Goal: Obtain resource: Obtain resource

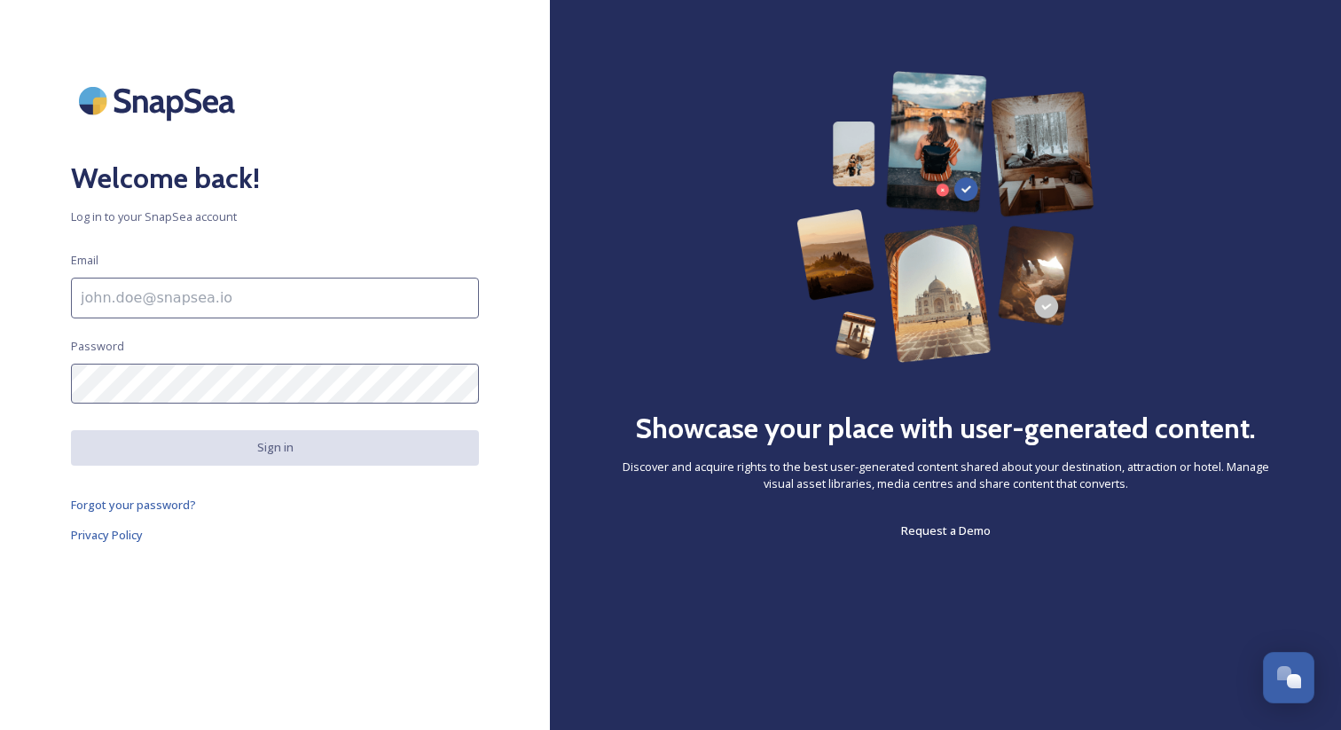
click at [329, 294] on input at bounding box center [275, 298] width 408 height 41
type input "[EMAIL_ADDRESS][DOMAIN_NAME]"
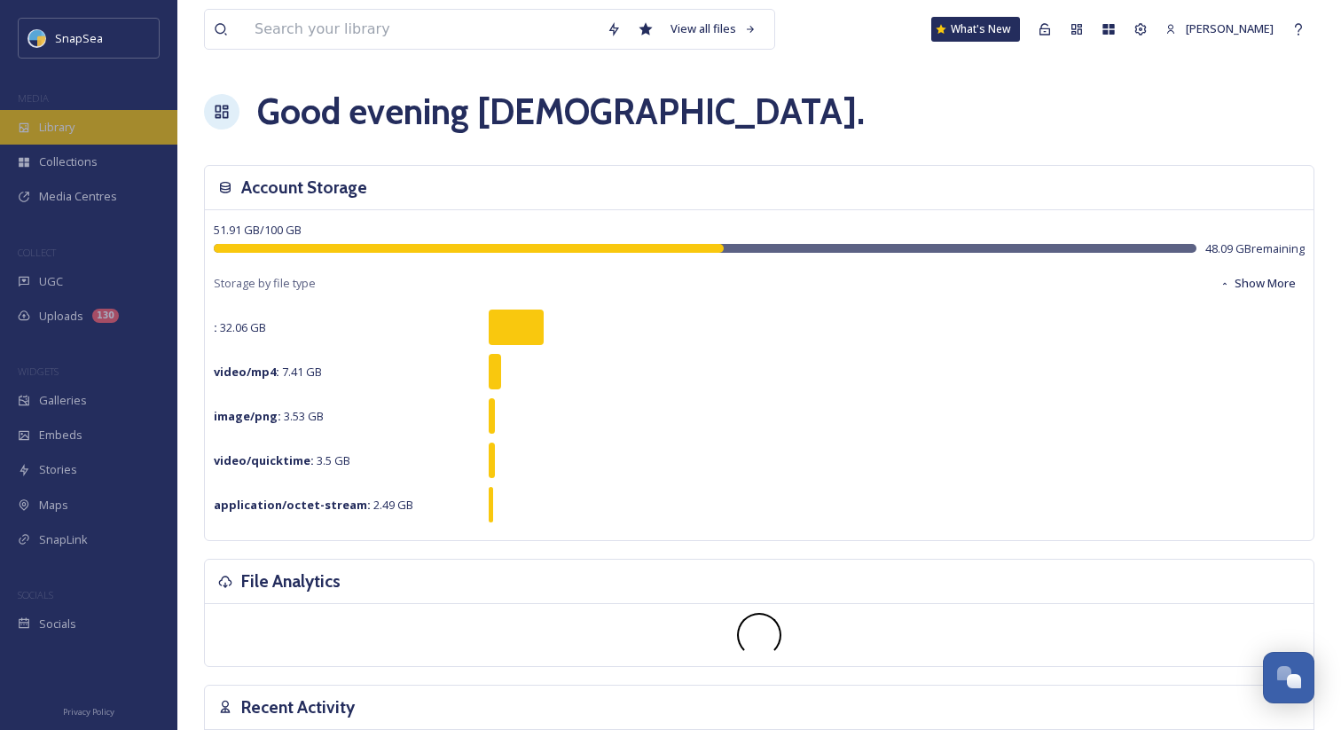
click at [142, 110] on div "Library" at bounding box center [88, 127] width 177 height 35
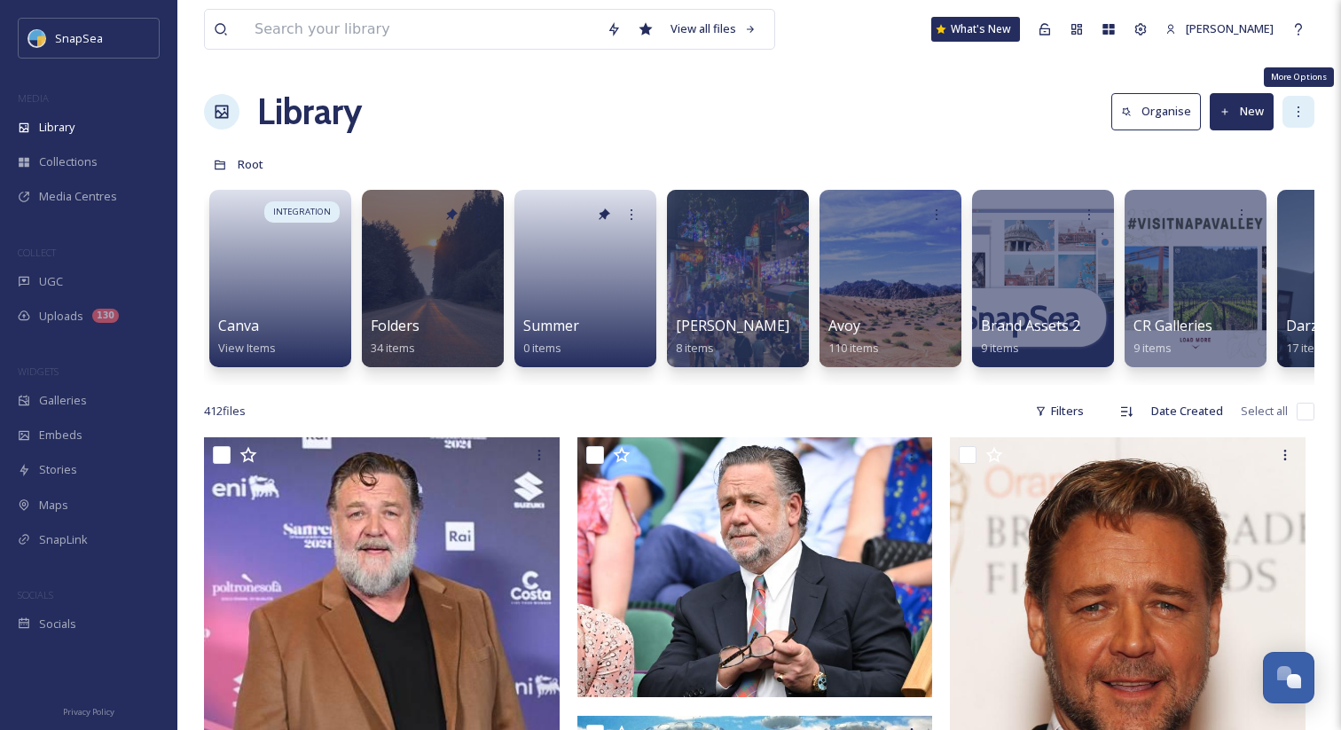
click at [1294, 121] on div "More Options" at bounding box center [1299, 112] width 32 height 32
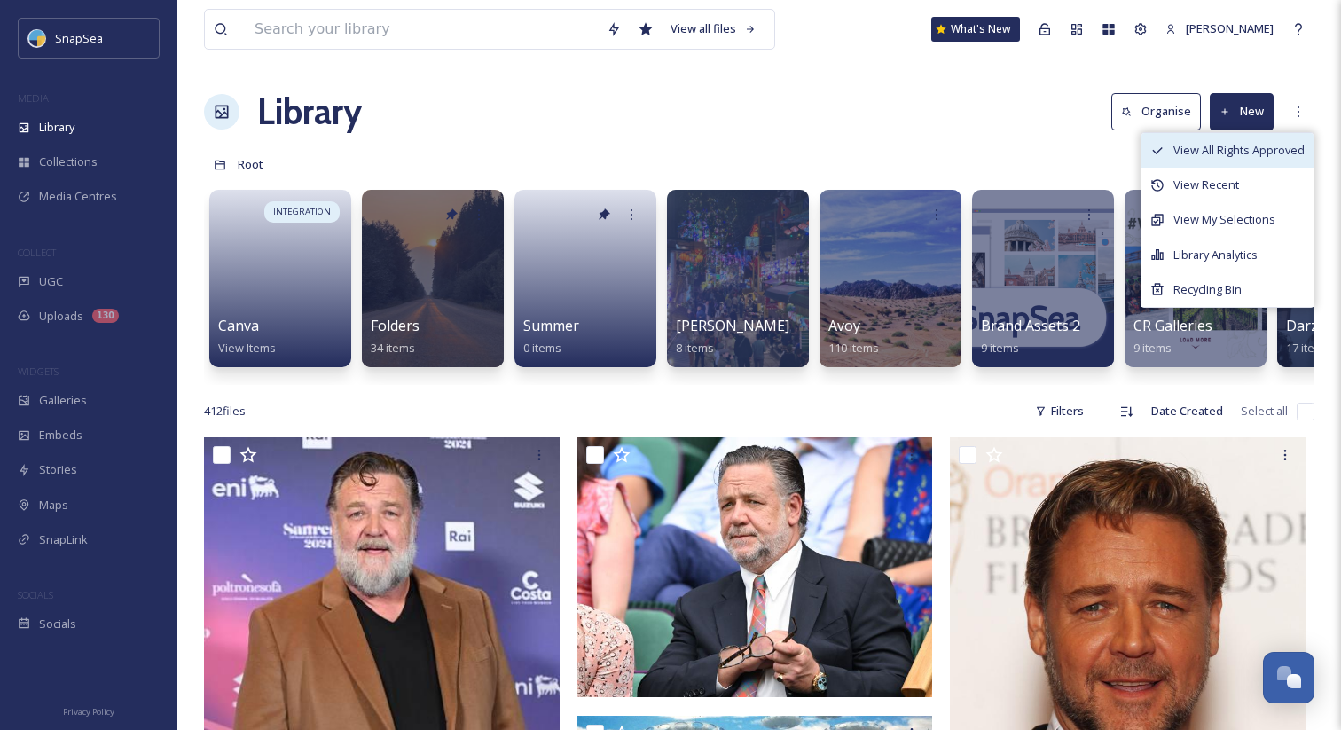
click at [1258, 150] on span "View All Rights Approved" at bounding box center [1239, 150] width 131 height 17
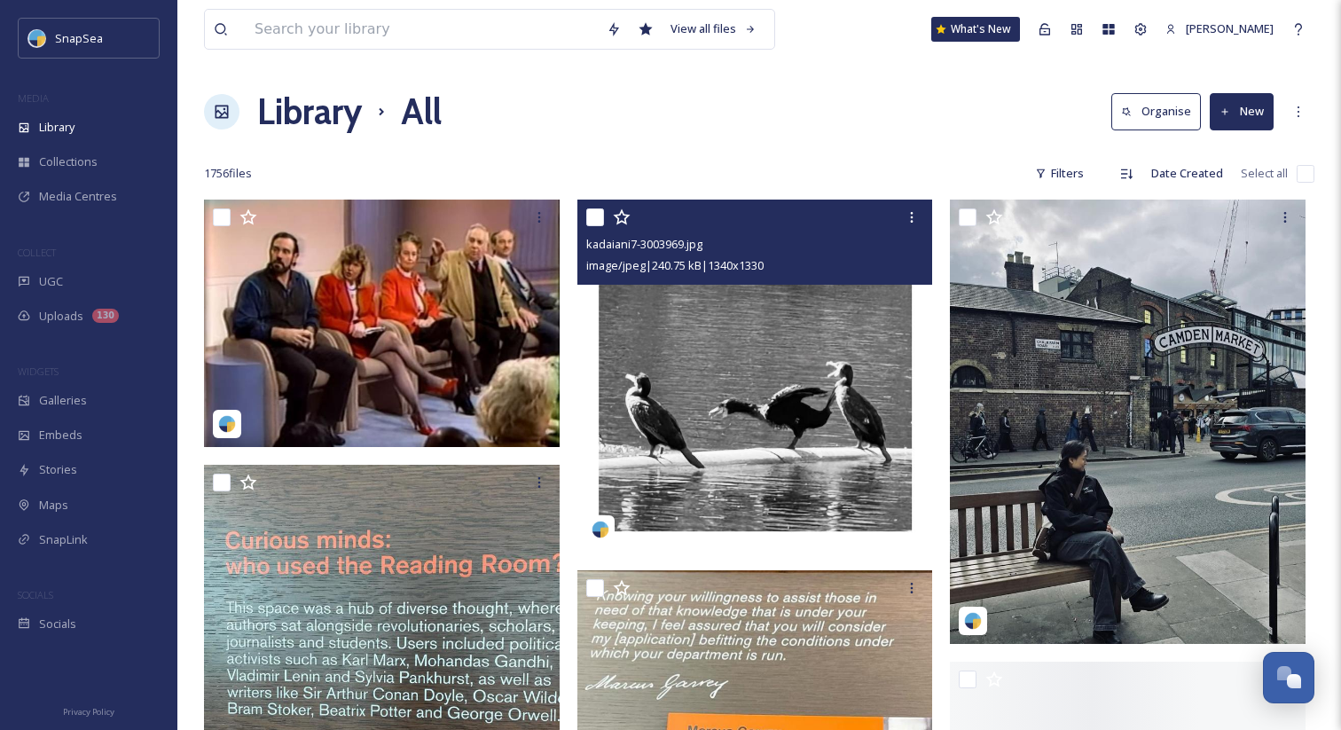
click at [755, 412] on img at bounding box center [756, 376] width 356 height 353
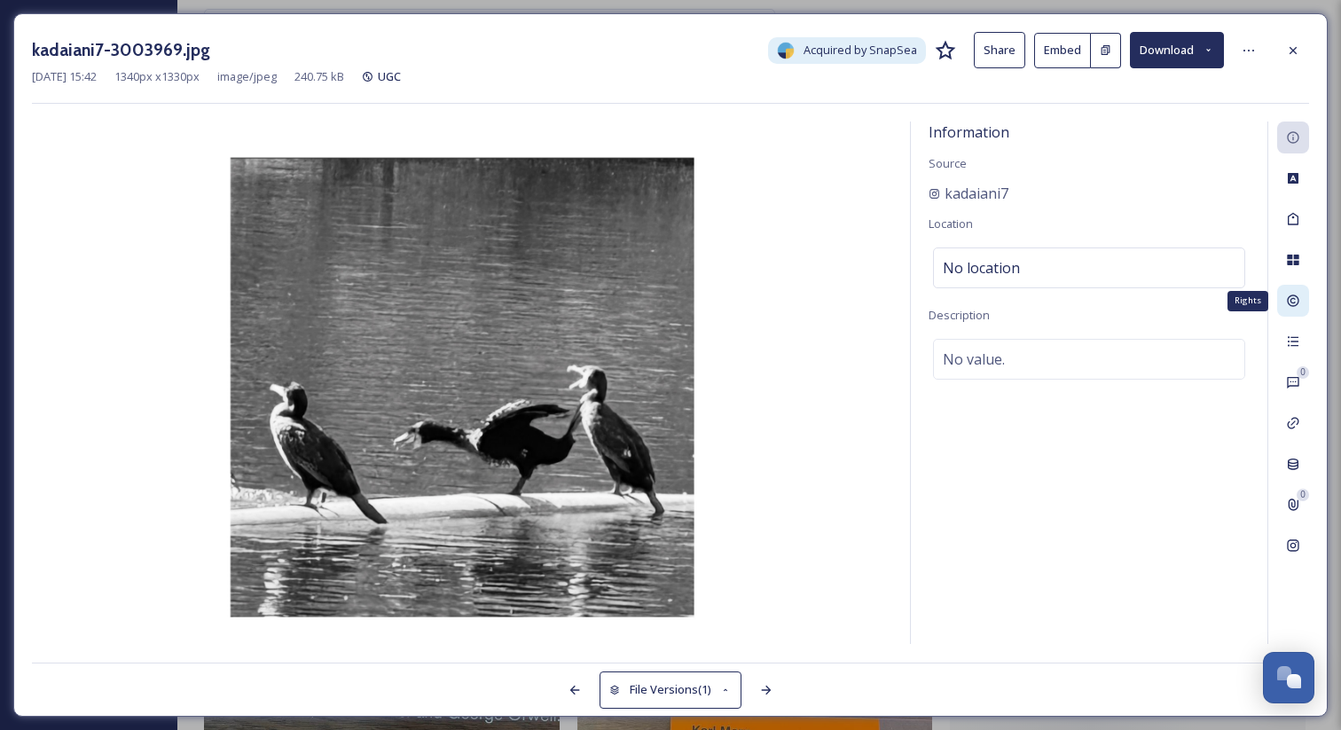
click at [1295, 300] on icon at bounding box center [1293, 301] width 14 height 14
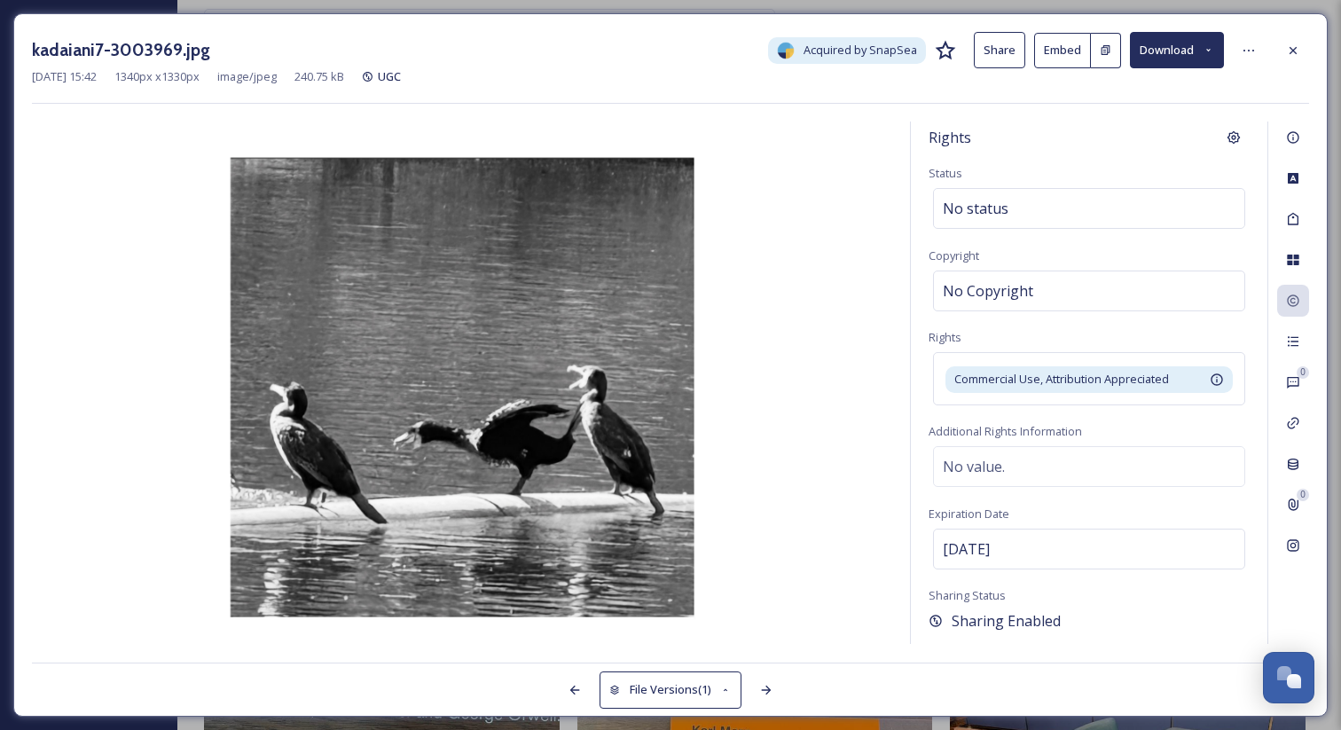
click at [1221, 329] on div "Rights Status No status Copyright No Copyright Rights Commercial Use, Attributi…" at bounding box center [1089, 383] width 357 height 523
click at [1304, 51] on div at bounding box center [1294, 51] width 32 height 32
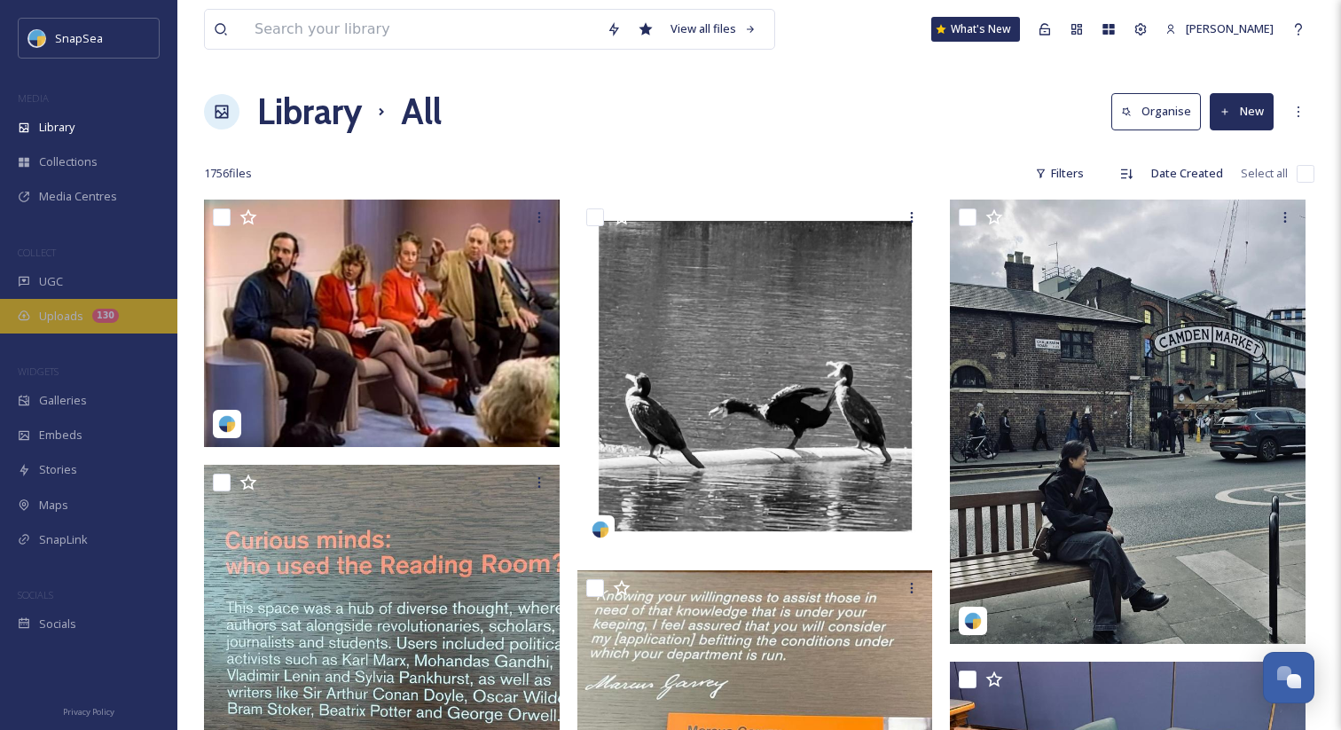
click at [78, 314] on span "Uploads" at bounding box center [61, 316] width 44 height 17
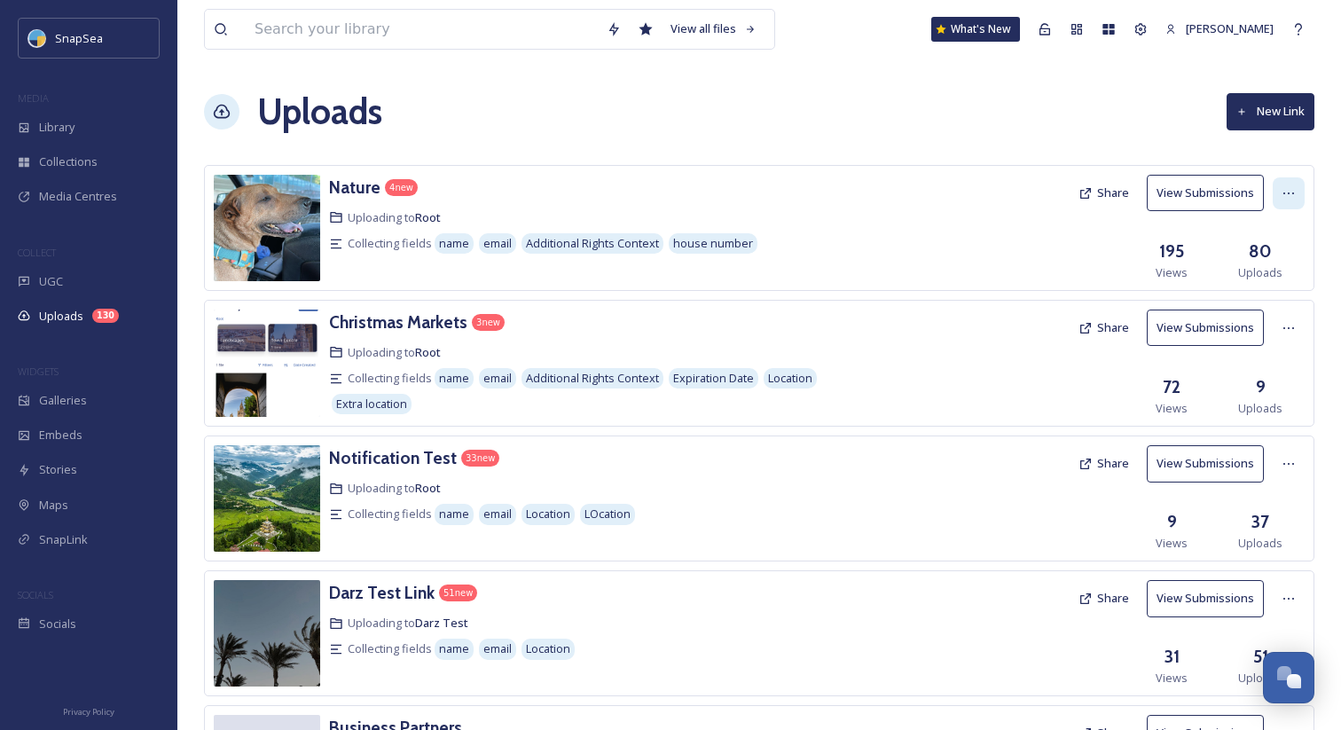
click at [1283, 197] on icon at bounding box center [1289, 193] width 14 height 14
click at [1276, 261] on div "Edit" at bounding box center [1270, 266] width 67 height 35
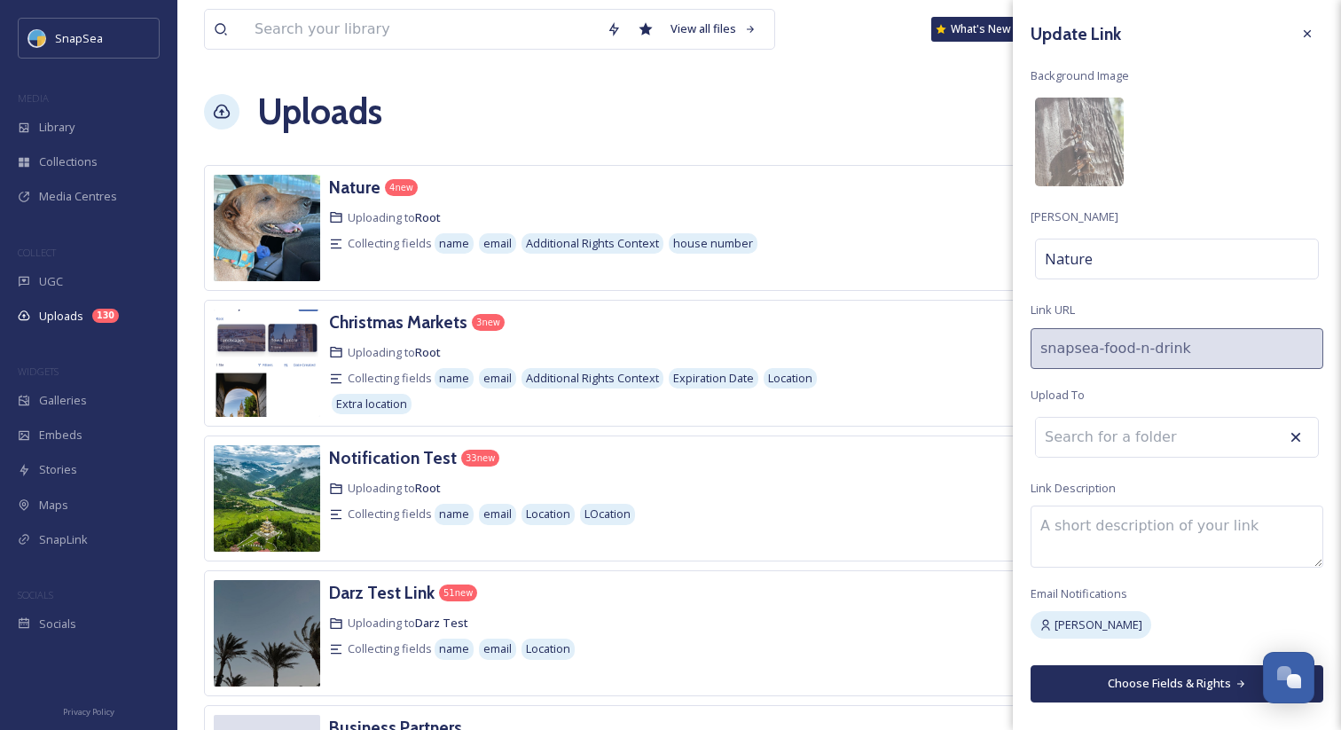
click at [1154, 685] on button "Choose Fields & Rights" at bounding box center [1177, 683] width 293 height 36
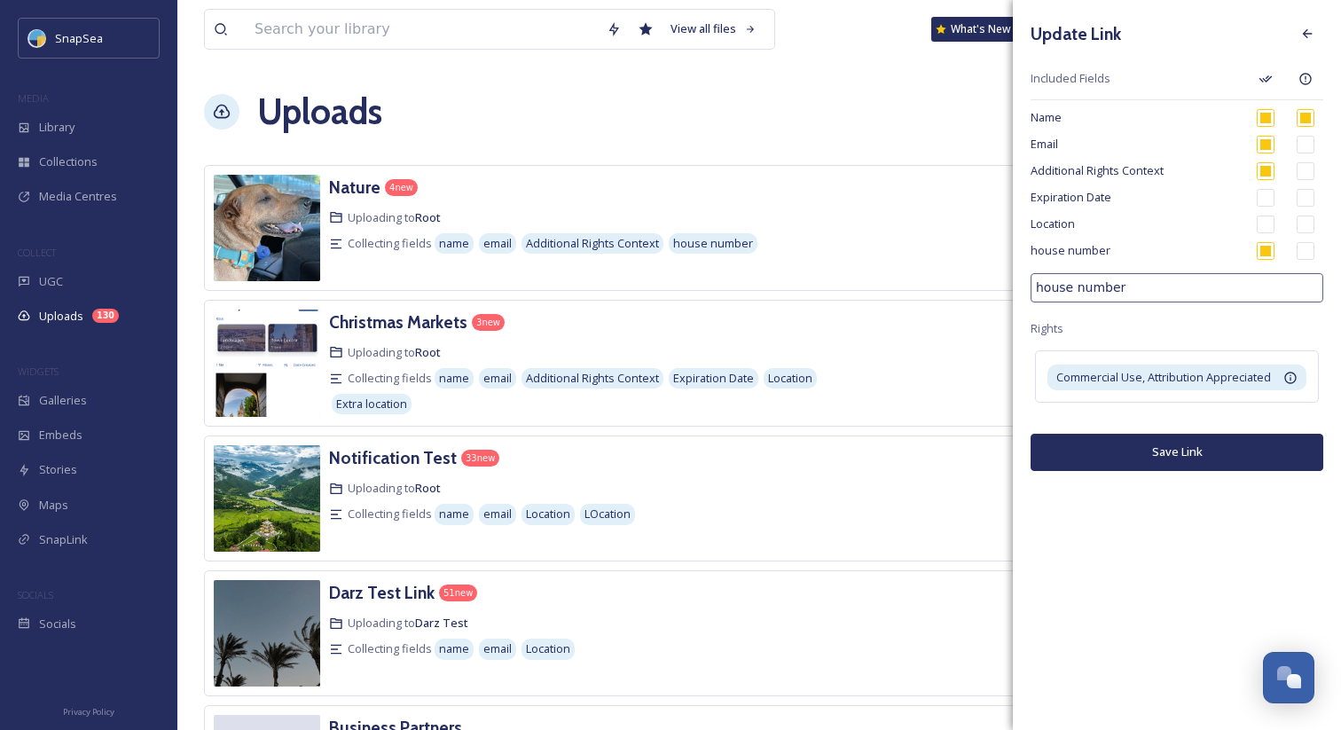
click at [1199, 576] on div "Update Link Included Fields Name Email Additional Rights Context Expiration Dat…" at bounding box center [1177, 365] width 328 height 730
click at [1314, 35] on icon at bounding box center [1308, 34] width 14 height 14
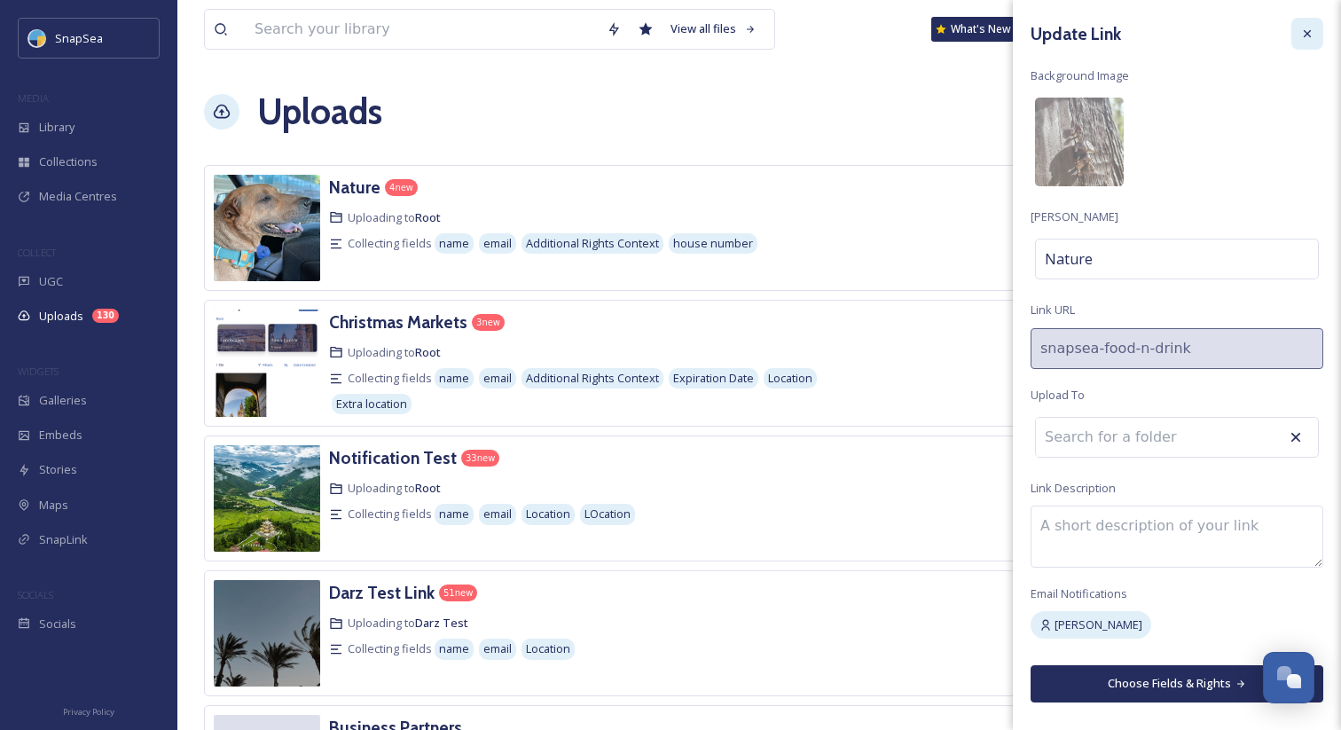
click at [1314, 34] on icon at bounding box center [1308, 34] width 14 height 14
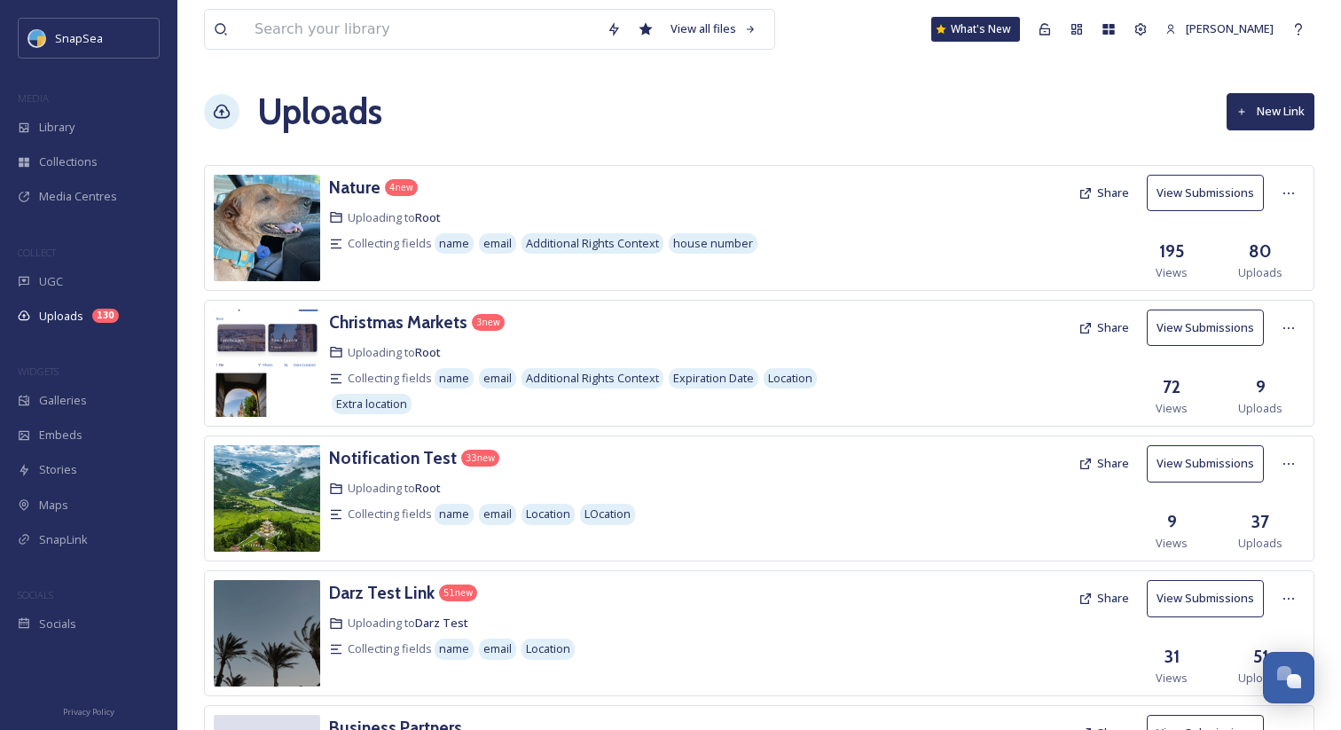
click at [905, 108] on div "Uploads New Link" at bounding box center [759, 111] width 1111 height 53
click at [110, 118] on div "Library" at bounding box center [88, 127] width 177 height 35
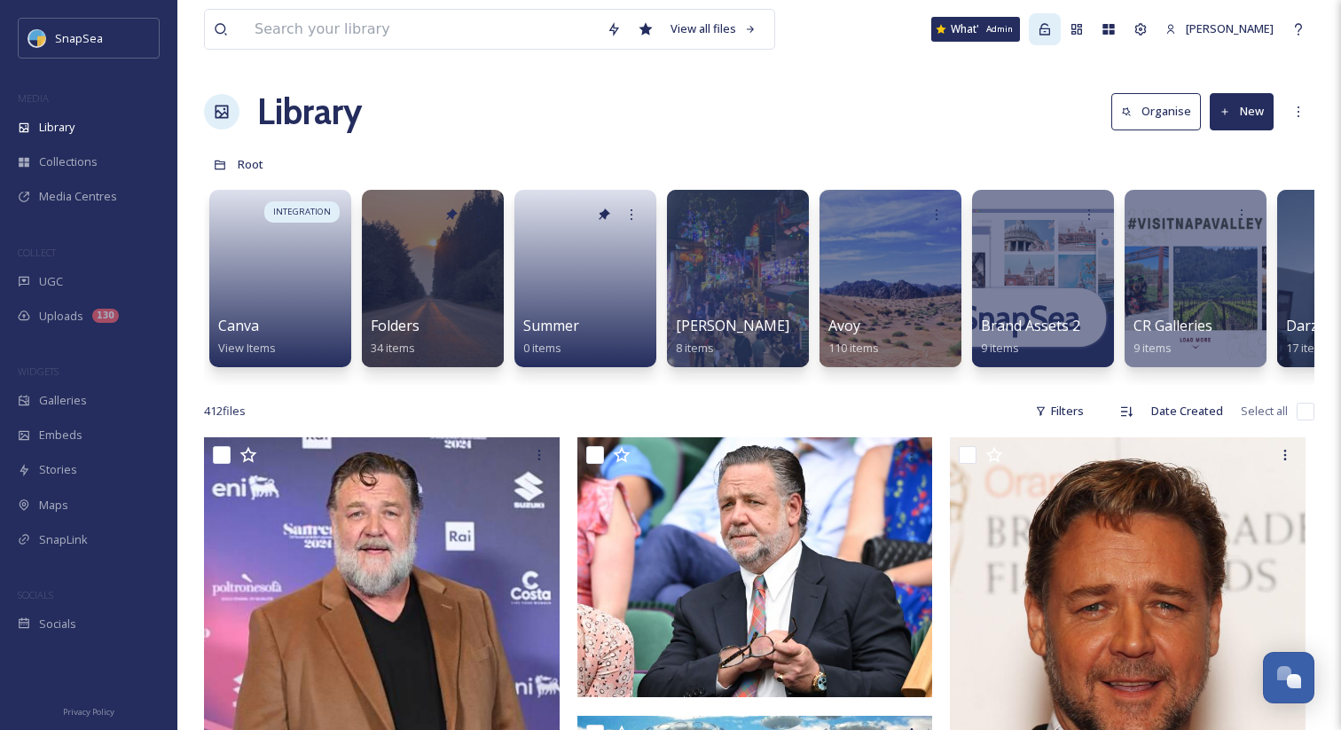
click at [1051, 35] on icon at bounding box center [1045, 29] width 14 height 14
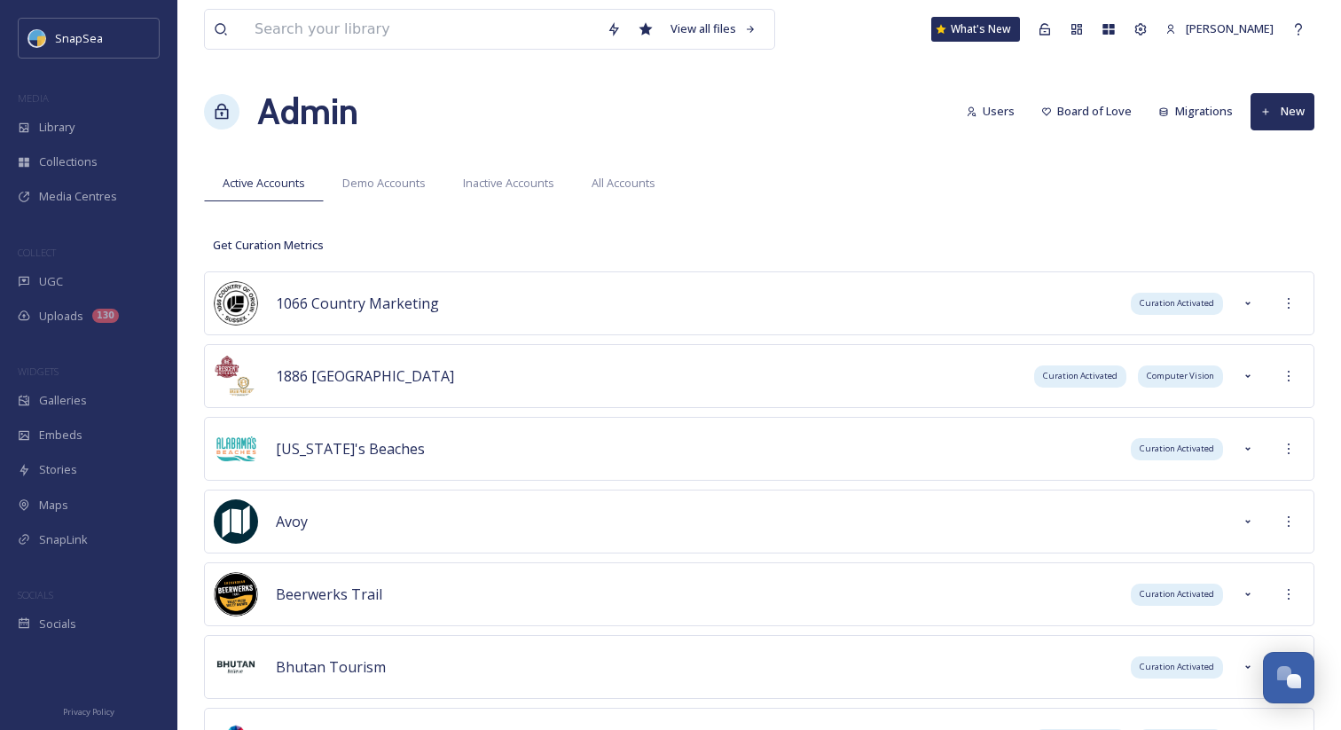
scroll to position [6267, 0]
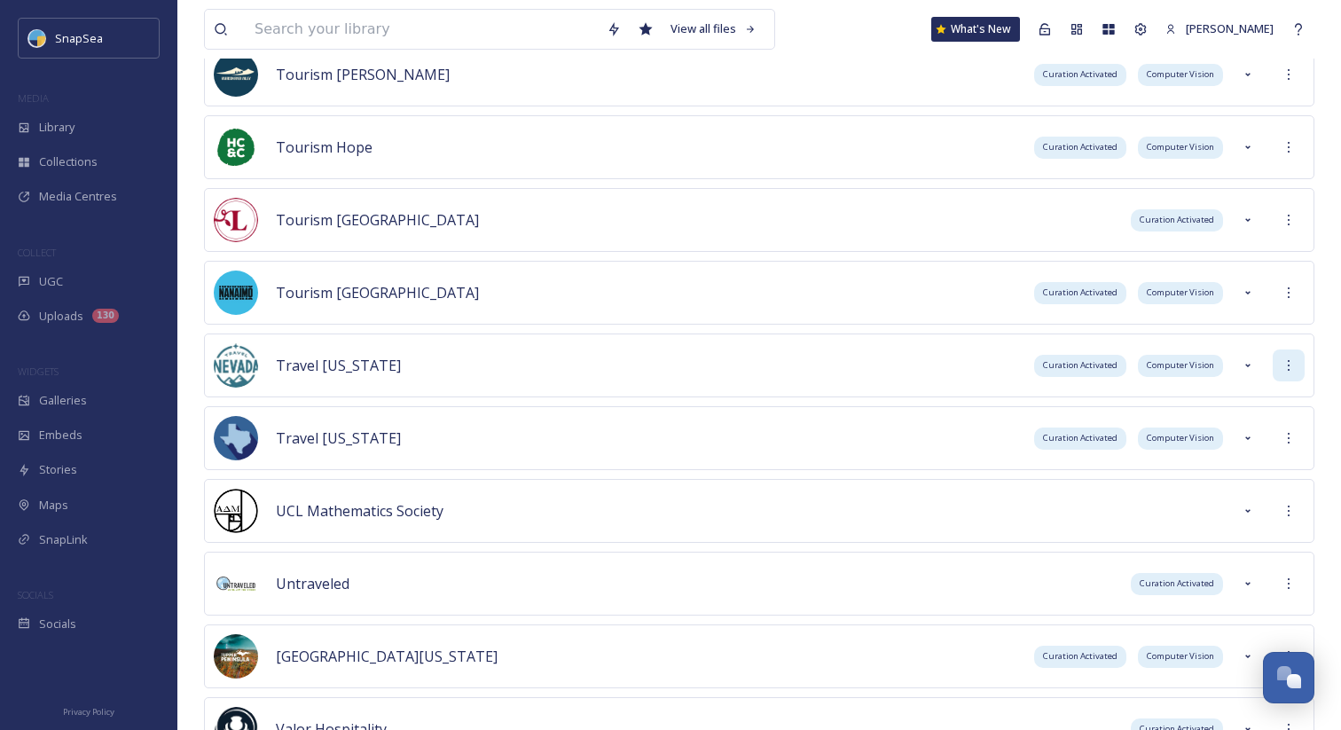
click at [1279, 375] on div at bounding box center [1289, 366] width 32 height 32
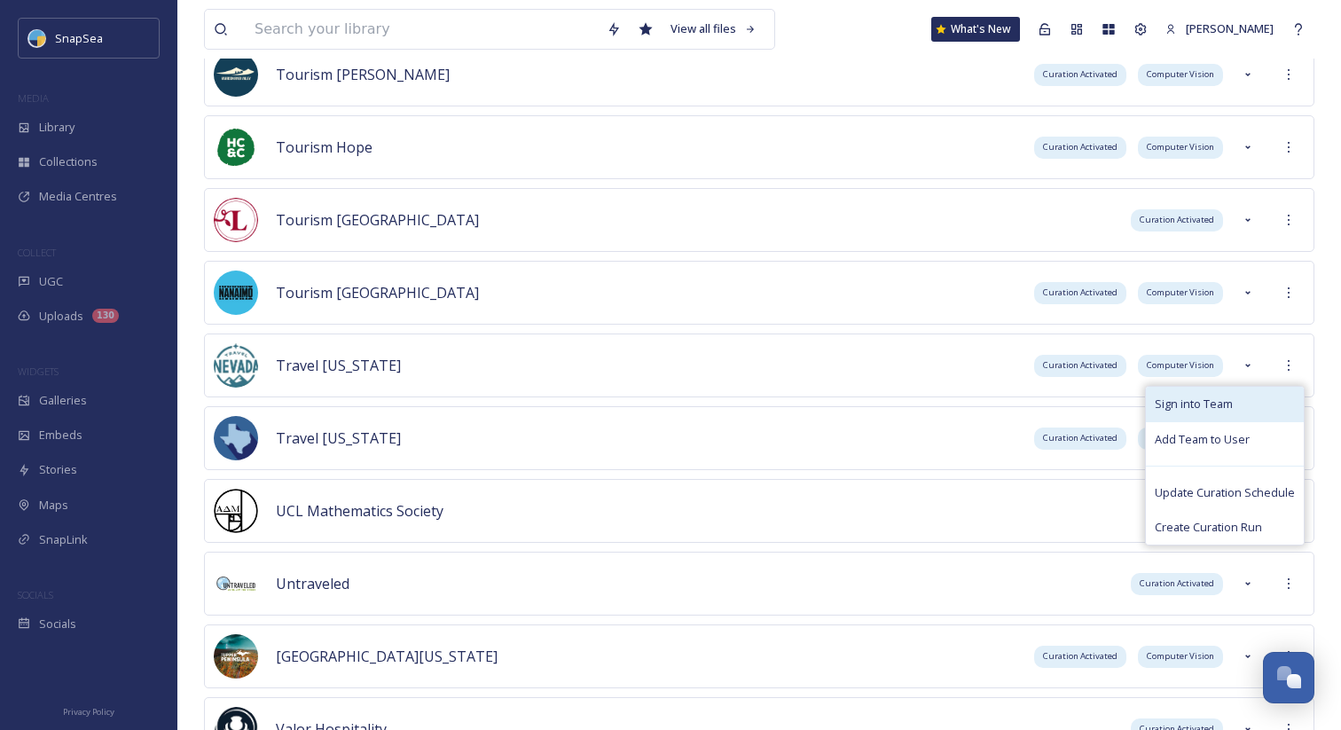
click at [1267, 411] on div "Sign into Team" at bounding box center [1225, 404] width 158 height 35
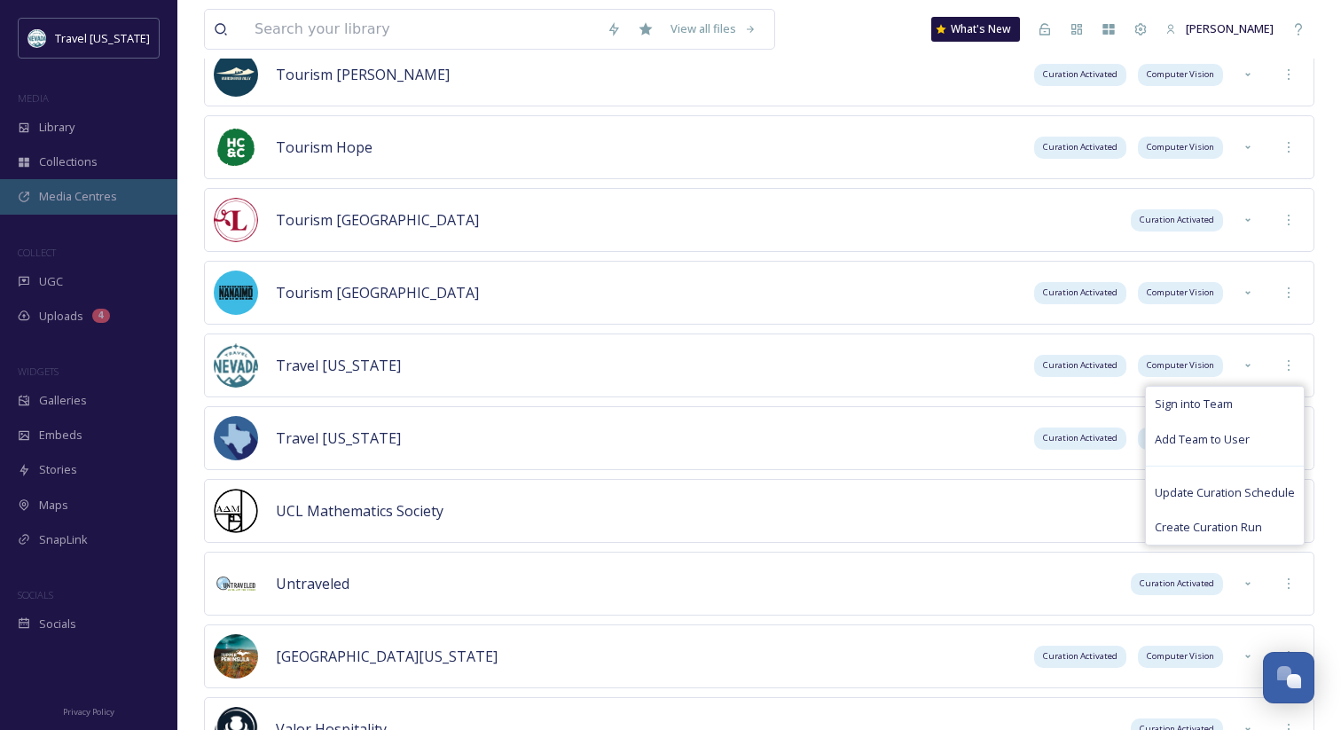
click at [79, 193] on span "Media Centres" at bounding box center [78, 196] width 78 height 17
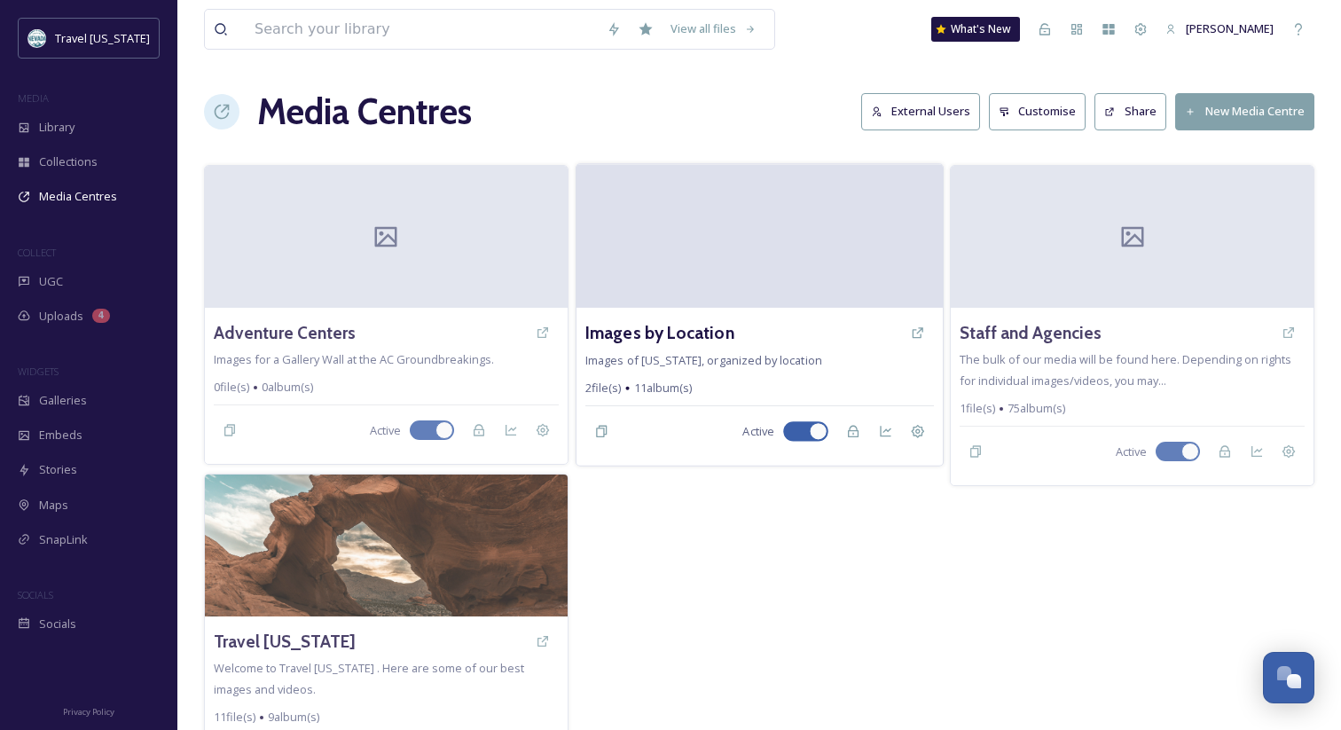
scroll to position [65, 0]
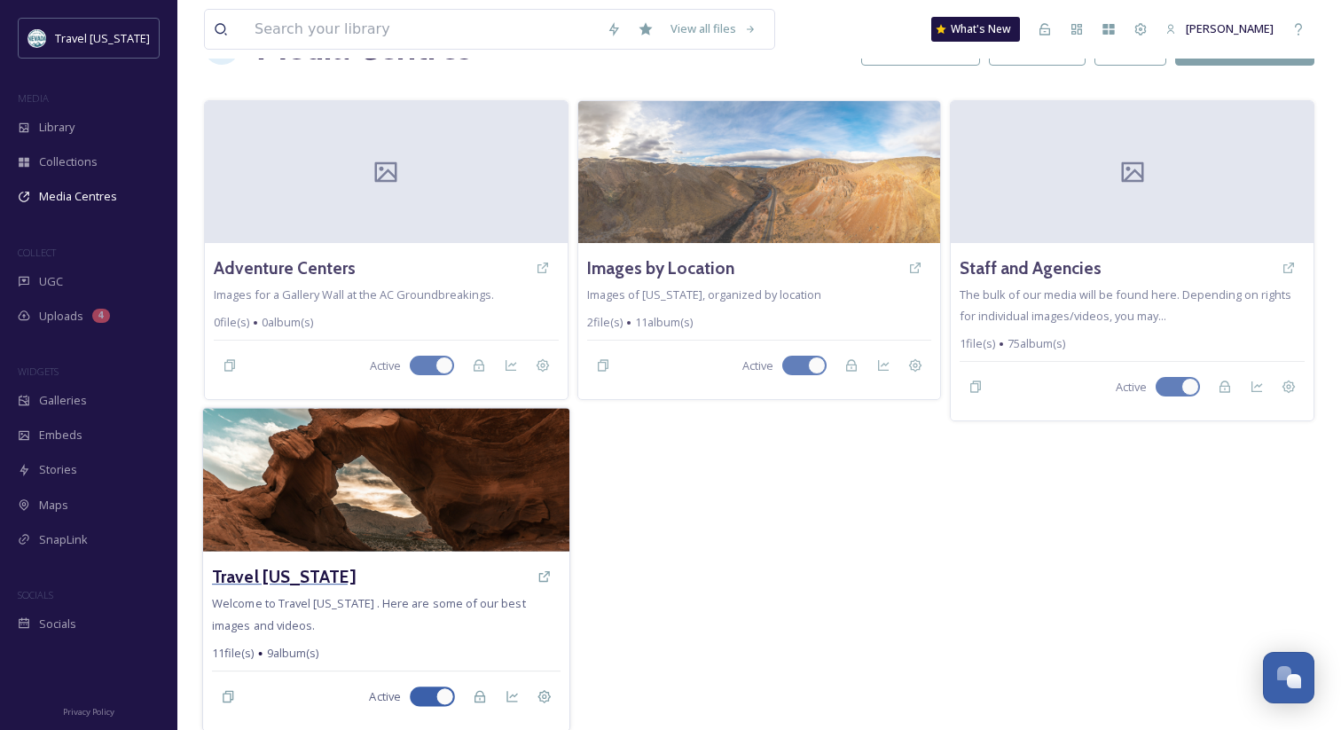
click at [287, 570] on h3 "Travel [US_STATE]" at bounding box center [284, 577] width 144 height 26
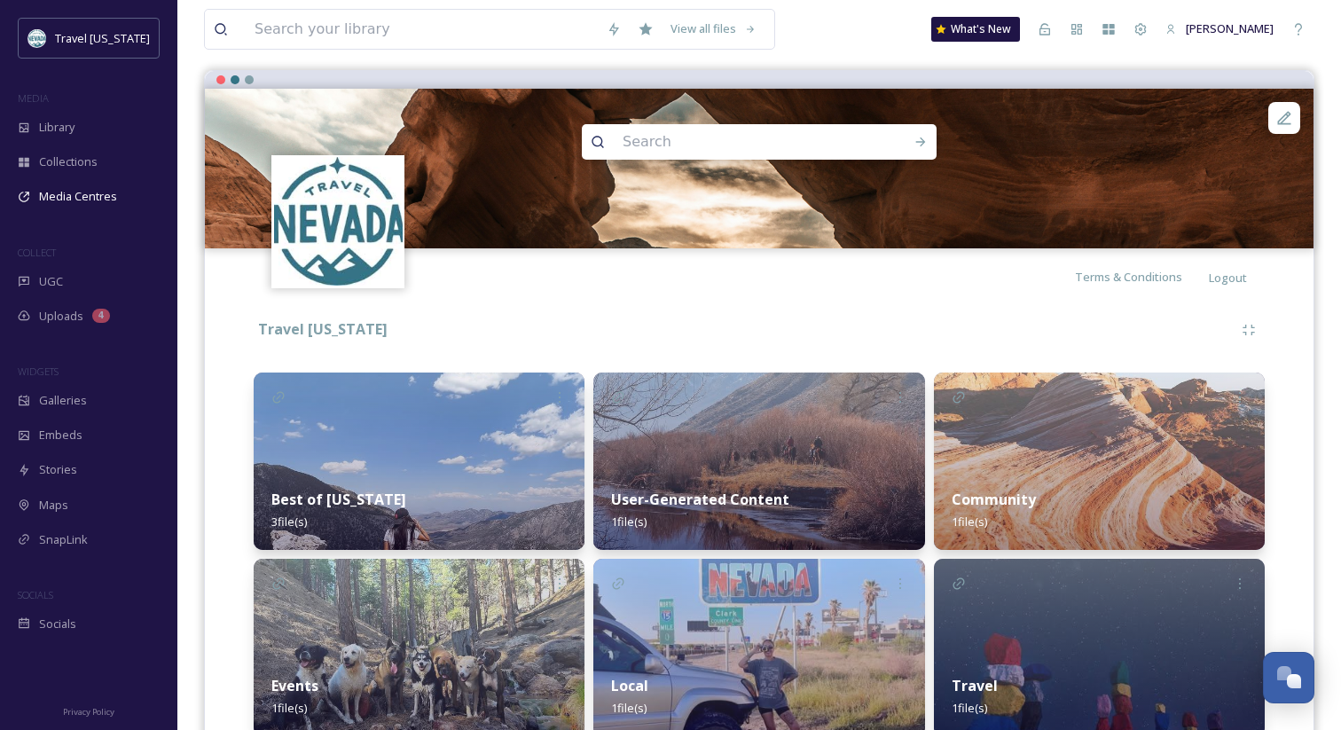
scroll to position [412, 0]
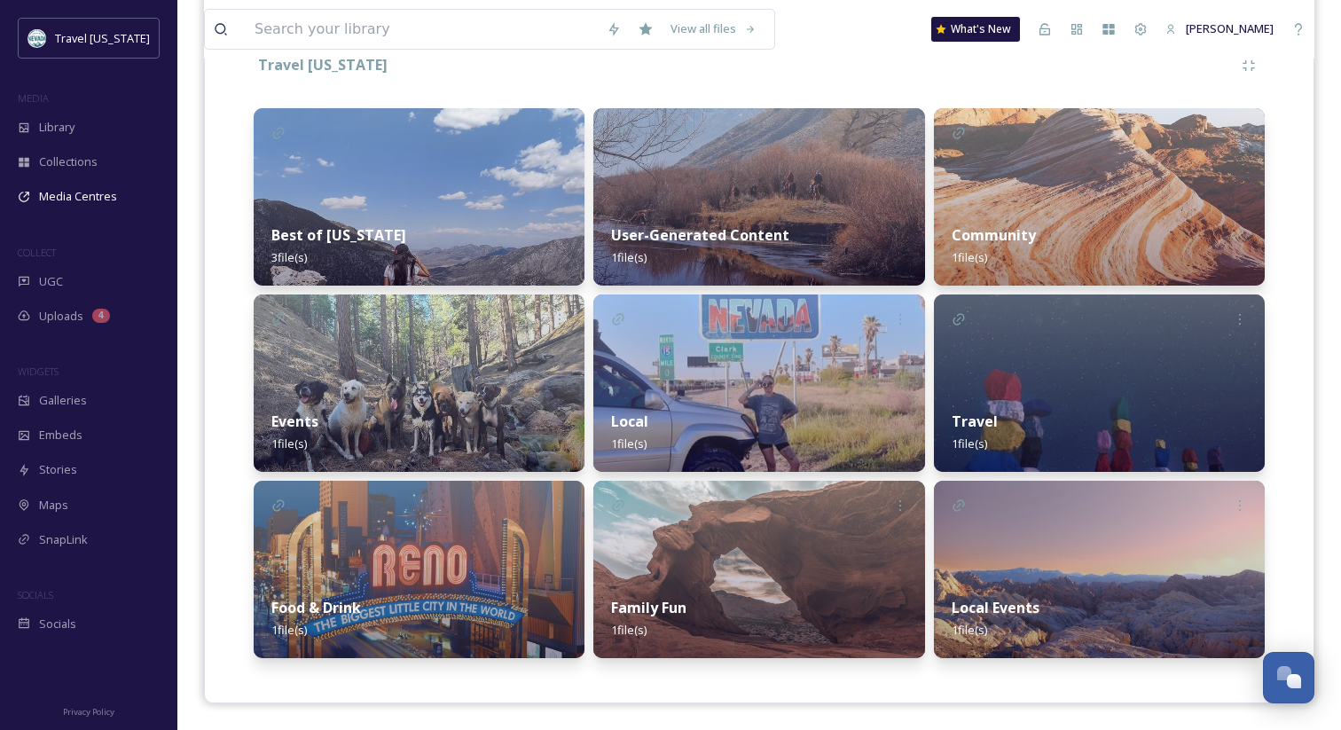
click at [332, 239] on strong "Best of [US_STATE]" at bounding box center [338, 235] width 135 height 20
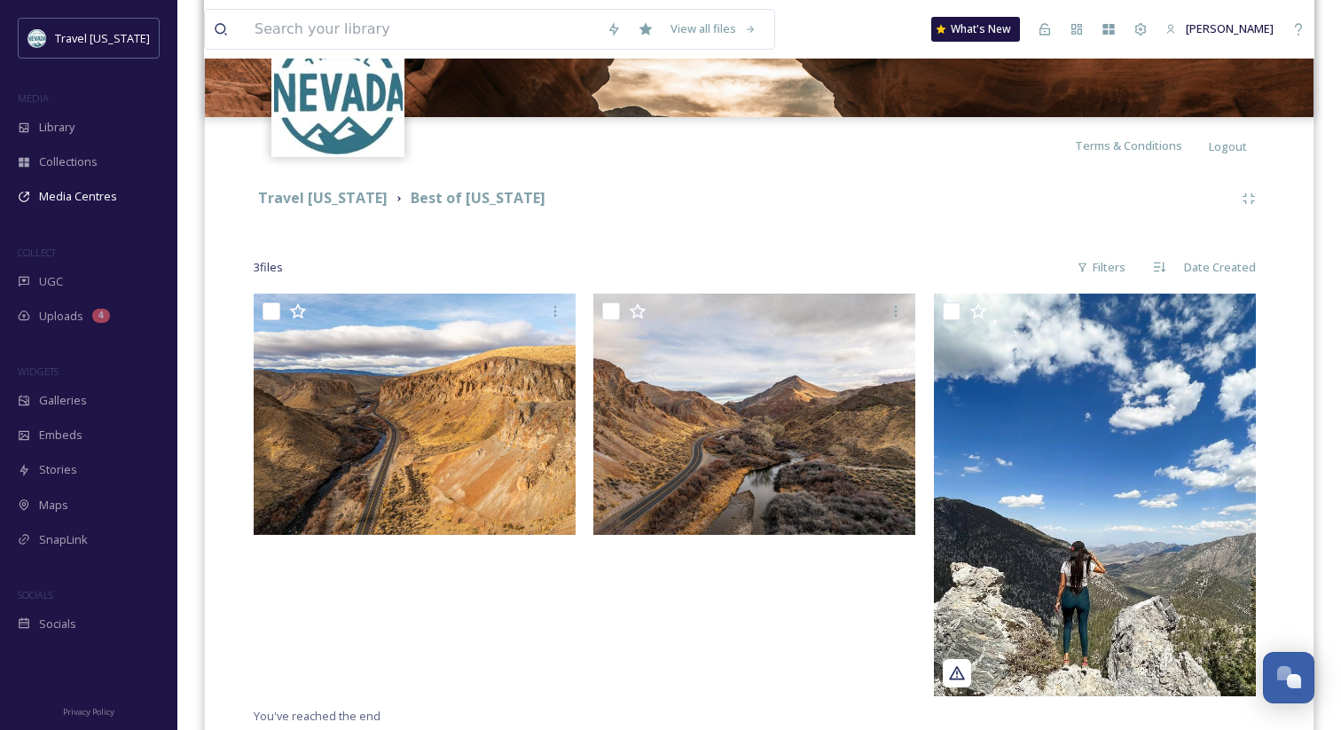
scroll to position [338, 0]
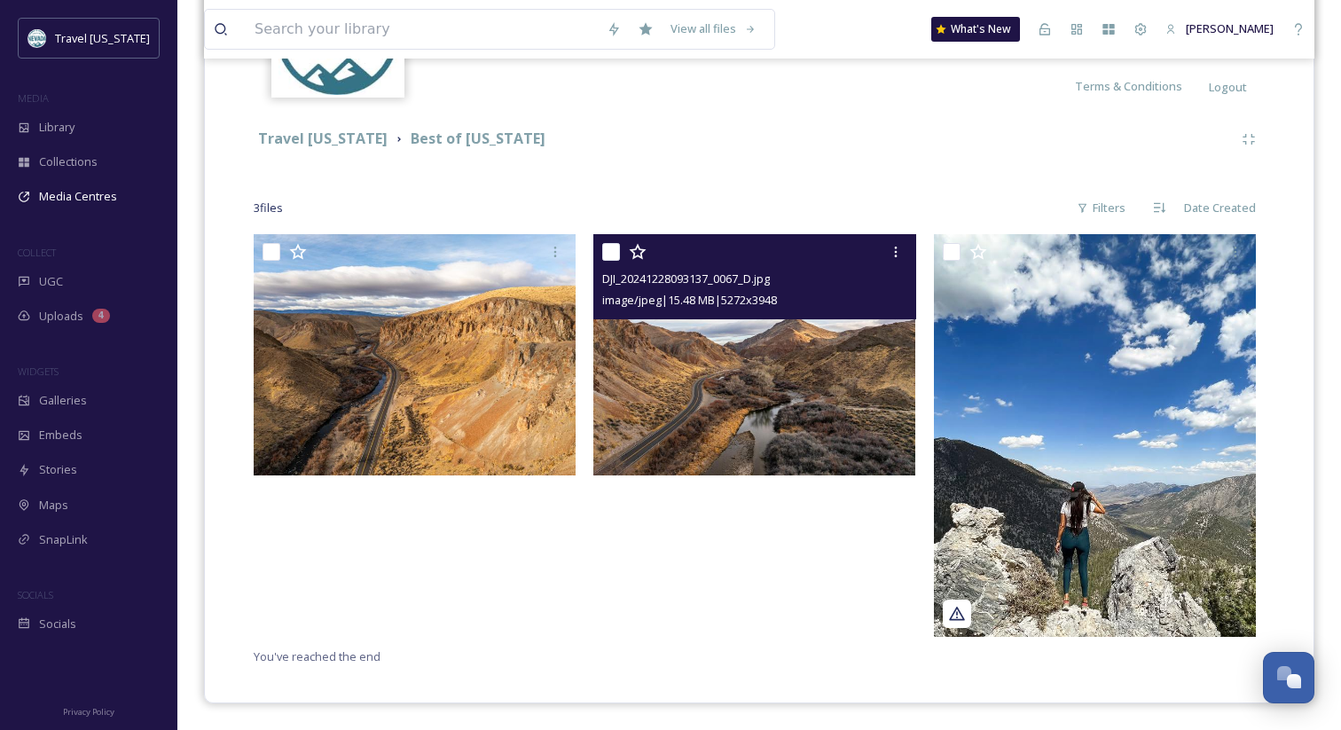
click at [770, 414] on img at bounding box center [755, 354] width 322 height 241
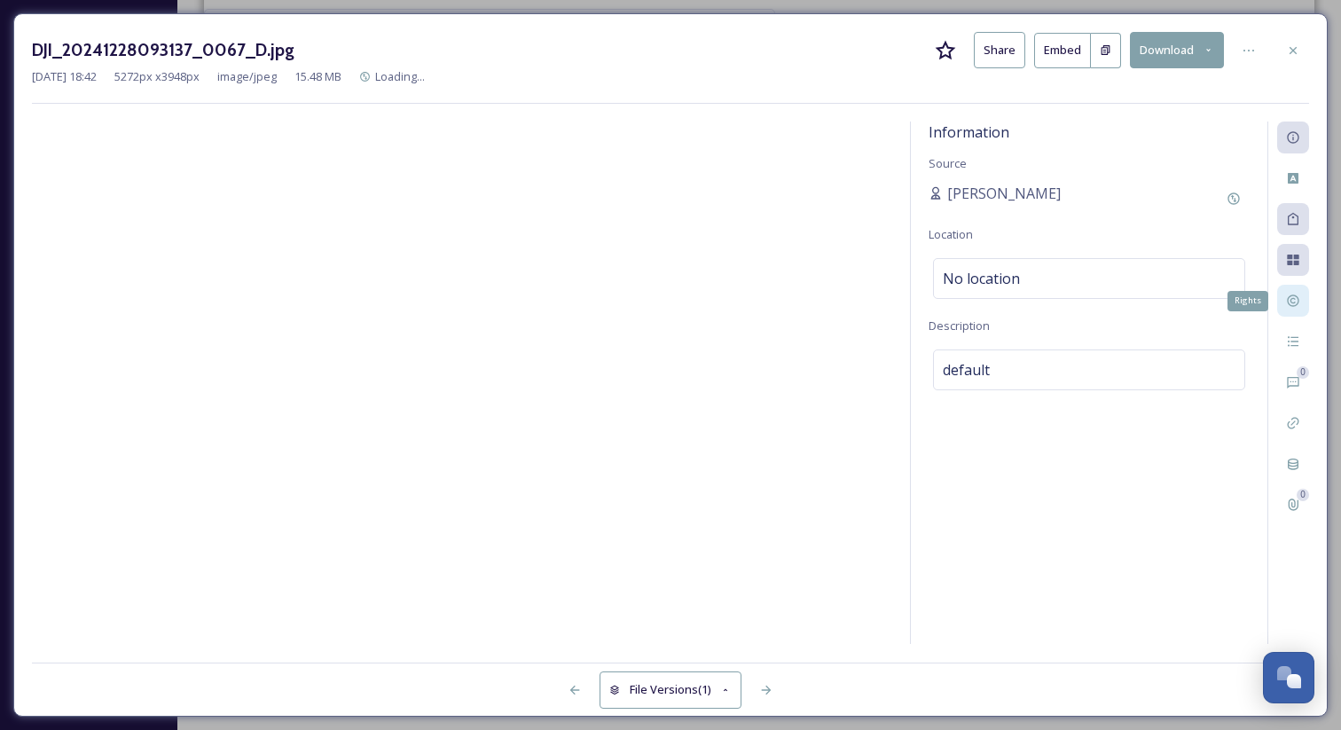
click at [1301, 298] on div "Rights" at bounding box center [1294, 301] width 32 height 32
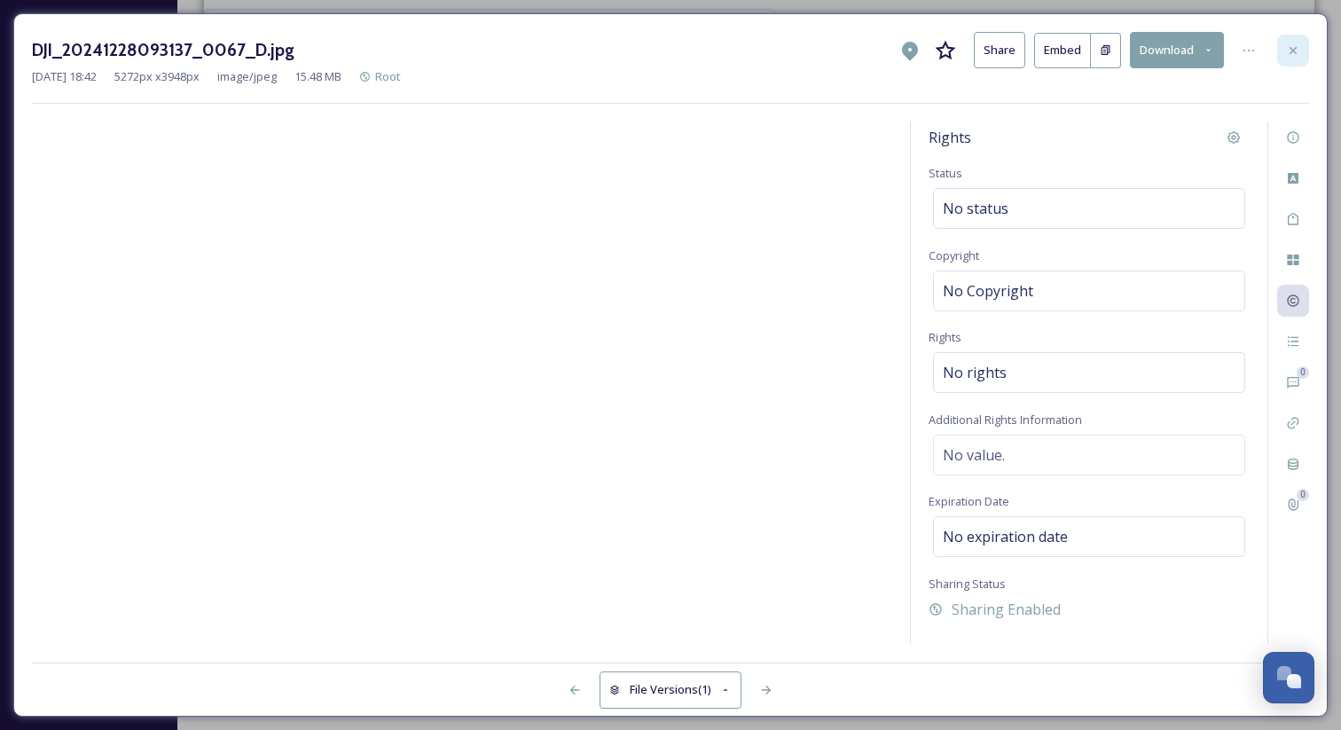
click at [1295, 51] on icon at bounding box center [1293, 49] width 7 height 7
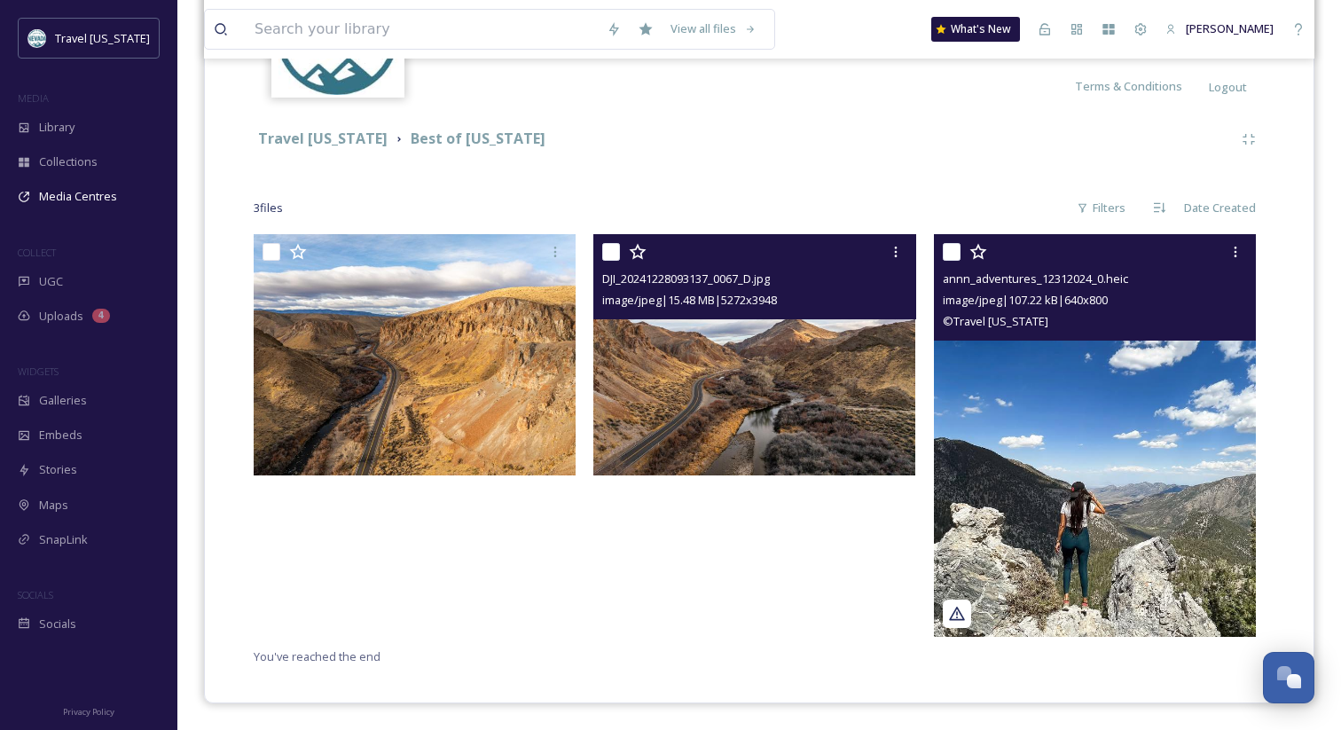
click at [1094, 413] on img at bounding box center [1095, 435] width 322 height 403
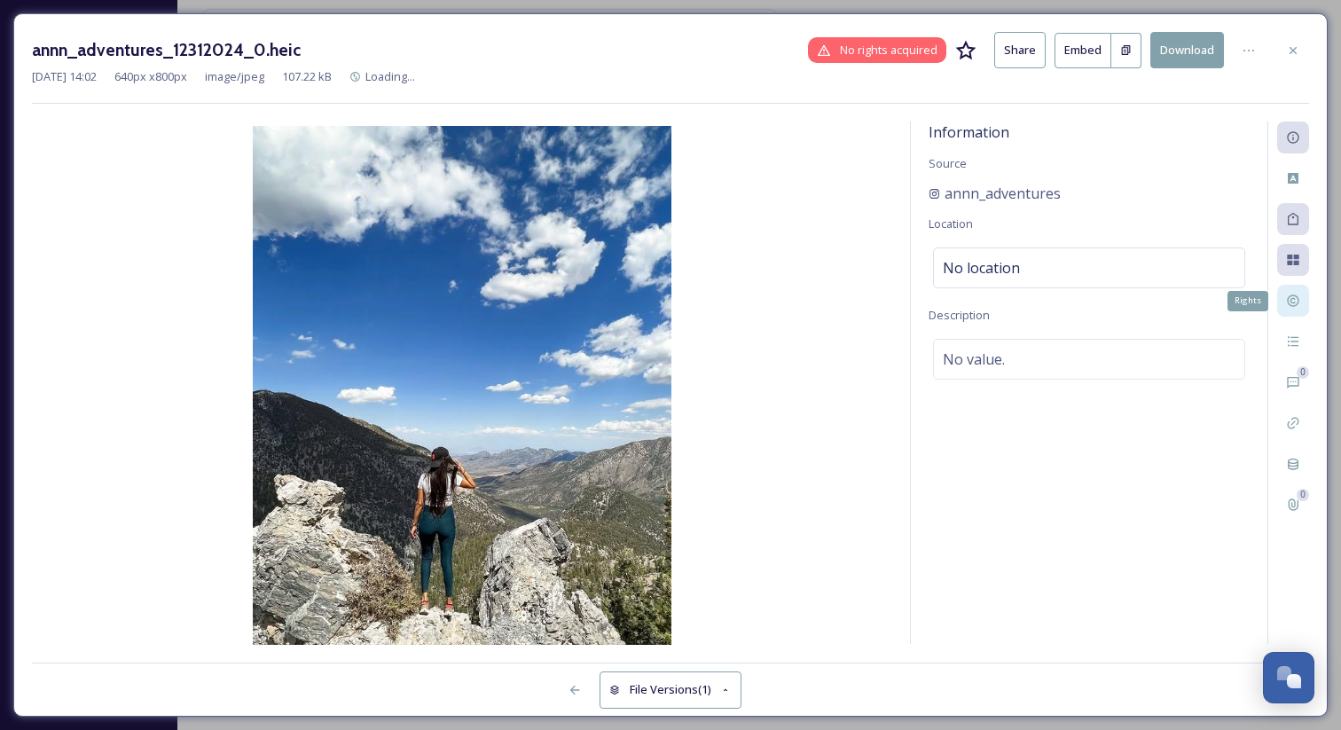
click at [1287, 290] on div "Rights" at bounding box center [1294, 301] width 32 height 32
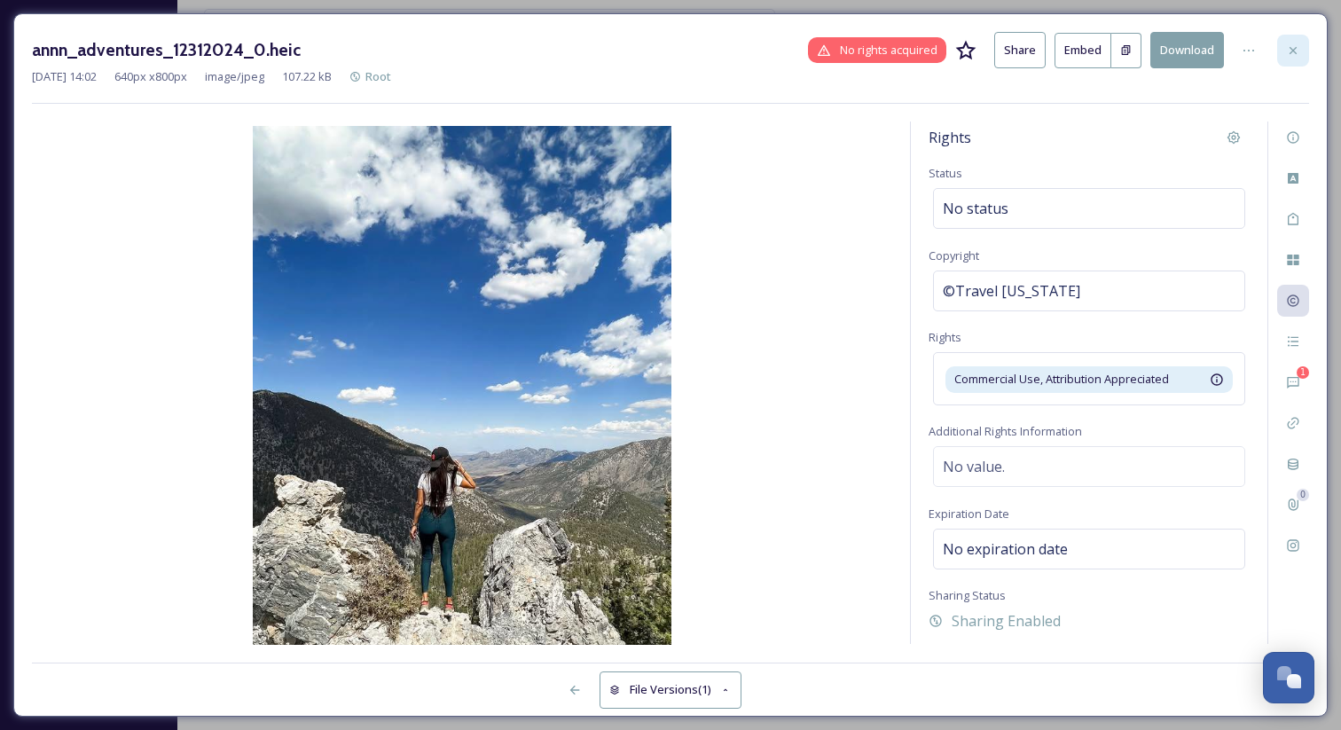
click at [1283, 57] on div at bounding box center [1294, 51] width 32 height 32
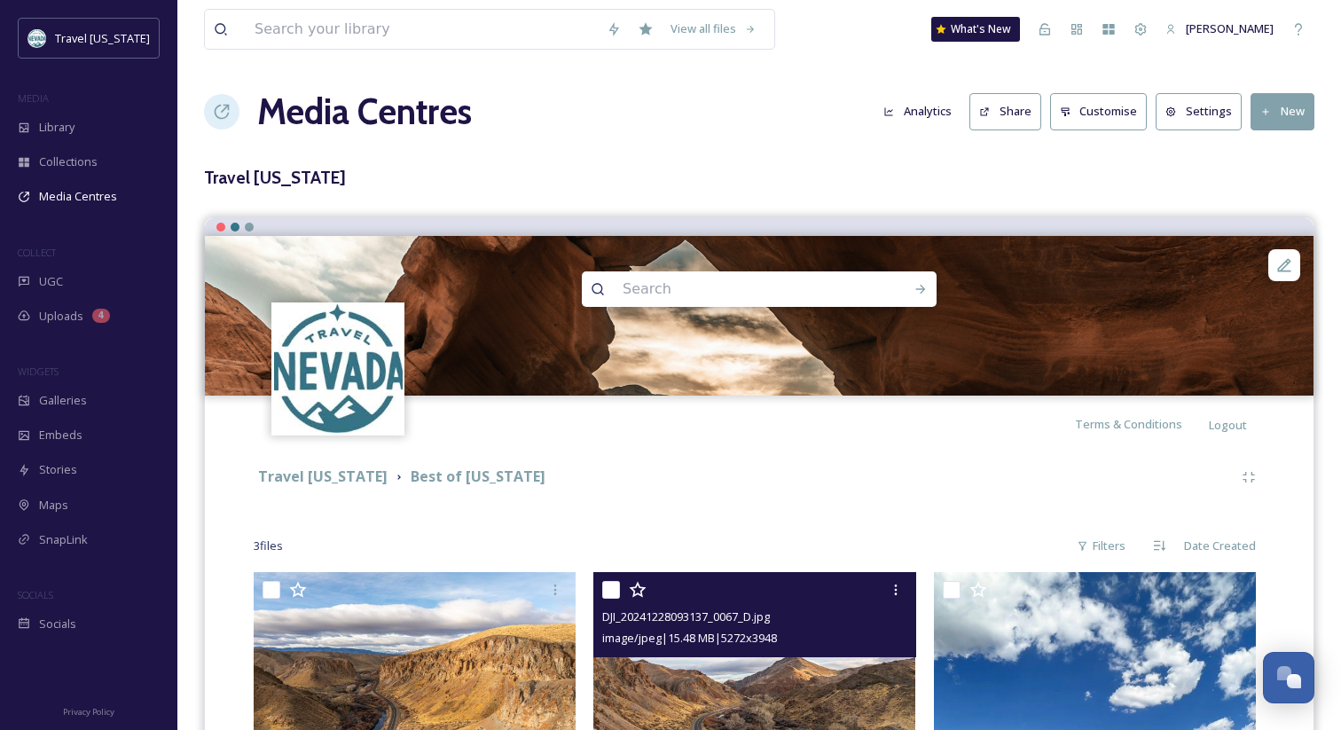
click at [1005, 124] on button "Share" at bounding box center [1006, 111] width 72 height 36
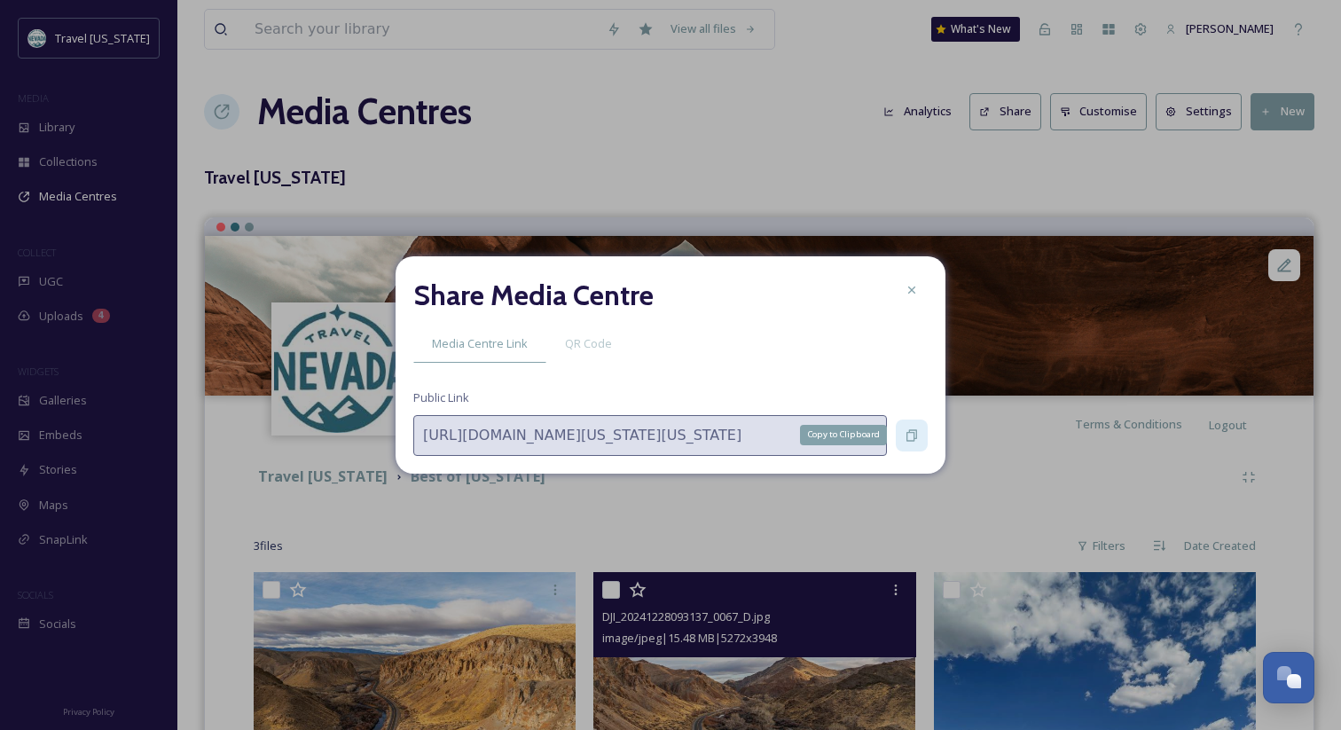
click at [905, 429] on icon at bounding box center [912, 435] width 14 height 14
click at [917, 284] on icon at bounding box center [912, 290] width 14 height 14
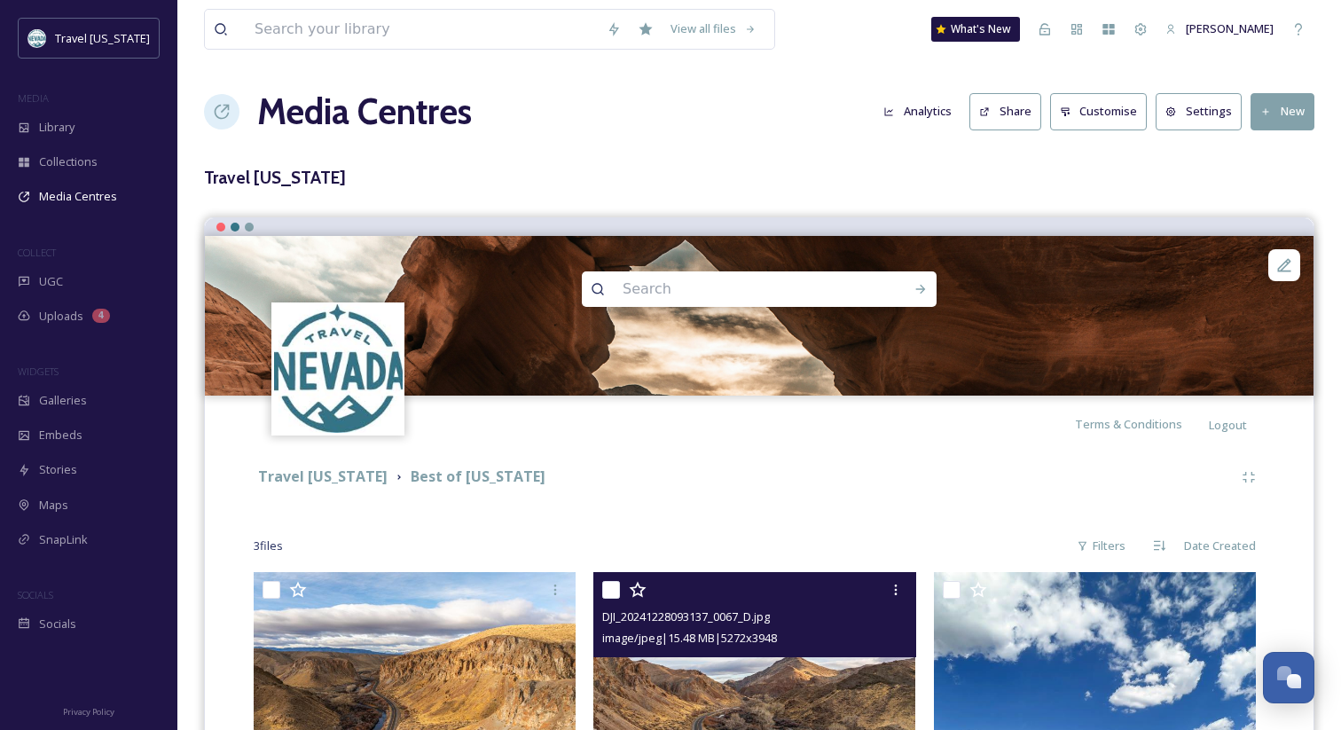
scroll to position [99, 0]
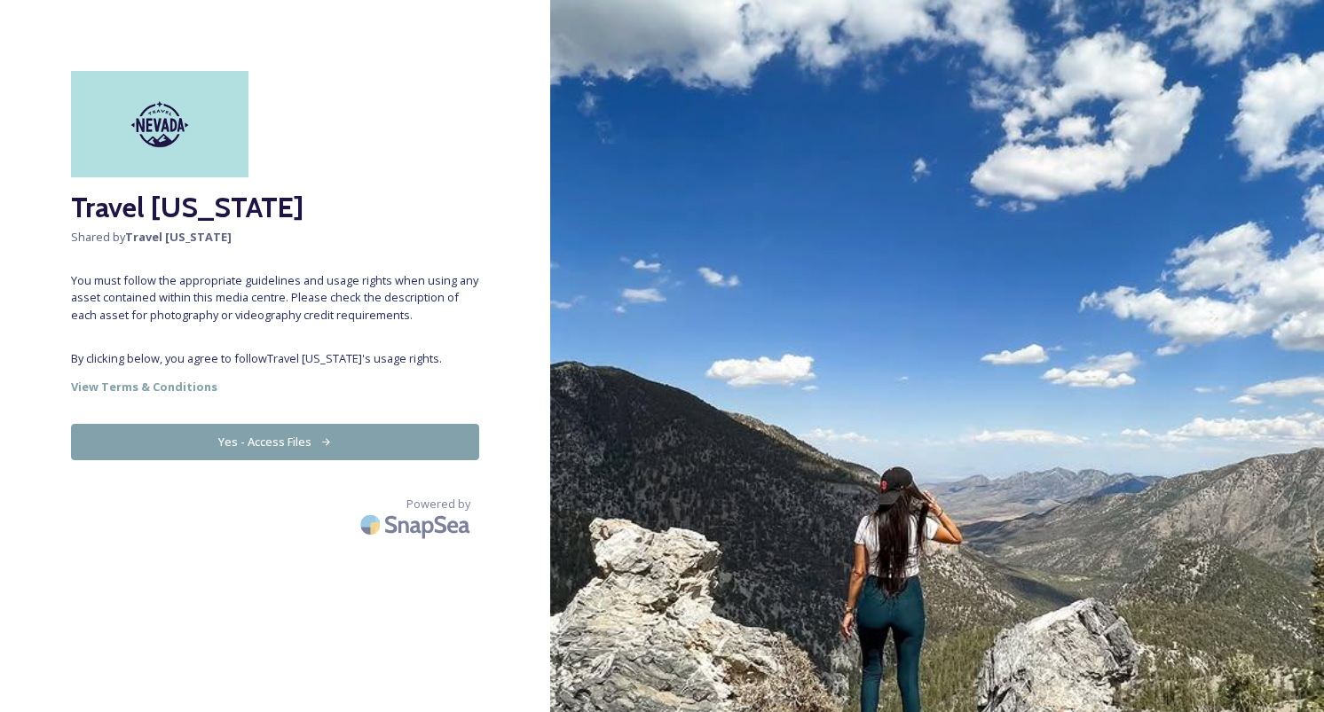
click at [386, 440] on button "Yes - Access Files" at bounding box center [275, 442] width 408 height 36
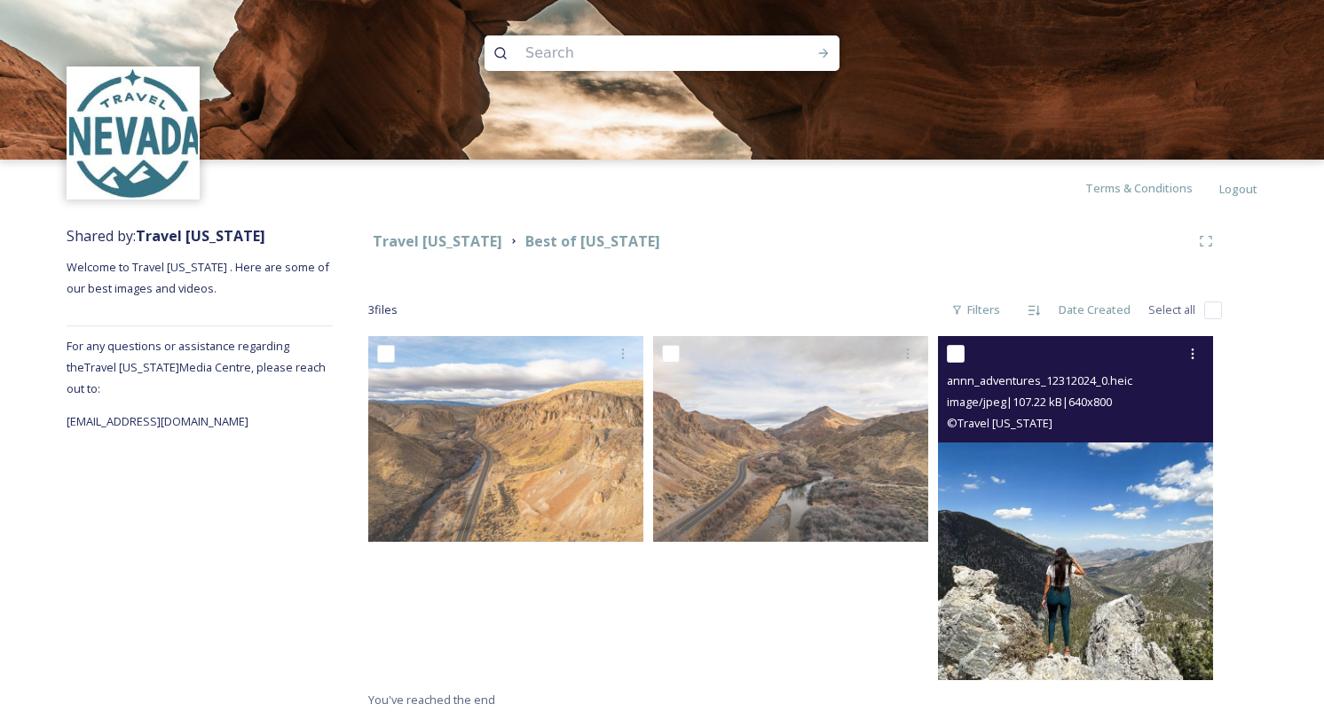
click at [1020, 531] on img at bounding box center [1075, 508] width 275 height 344
click at [1116, 470] on img at bounding box center [1075, 508] width 275 height 344
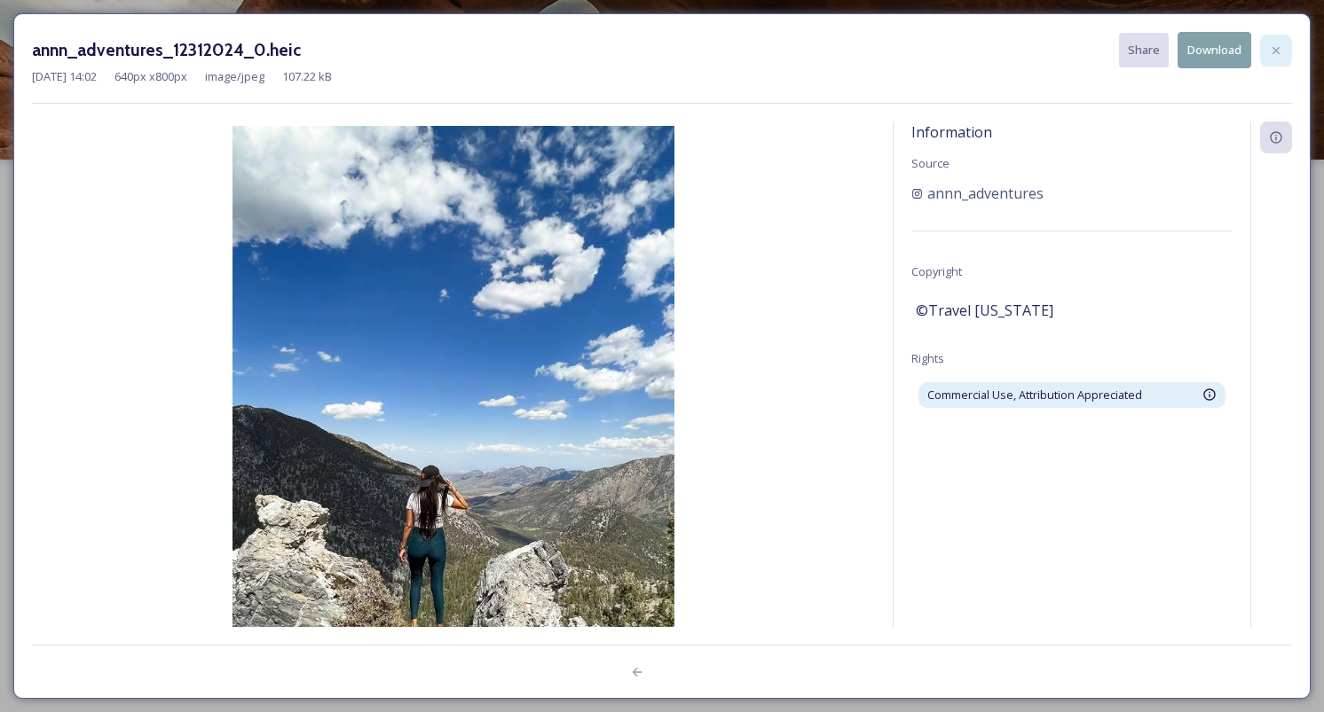
click at [1276, 53] on icon at bounding box center [1276, 50] width 14 height 14
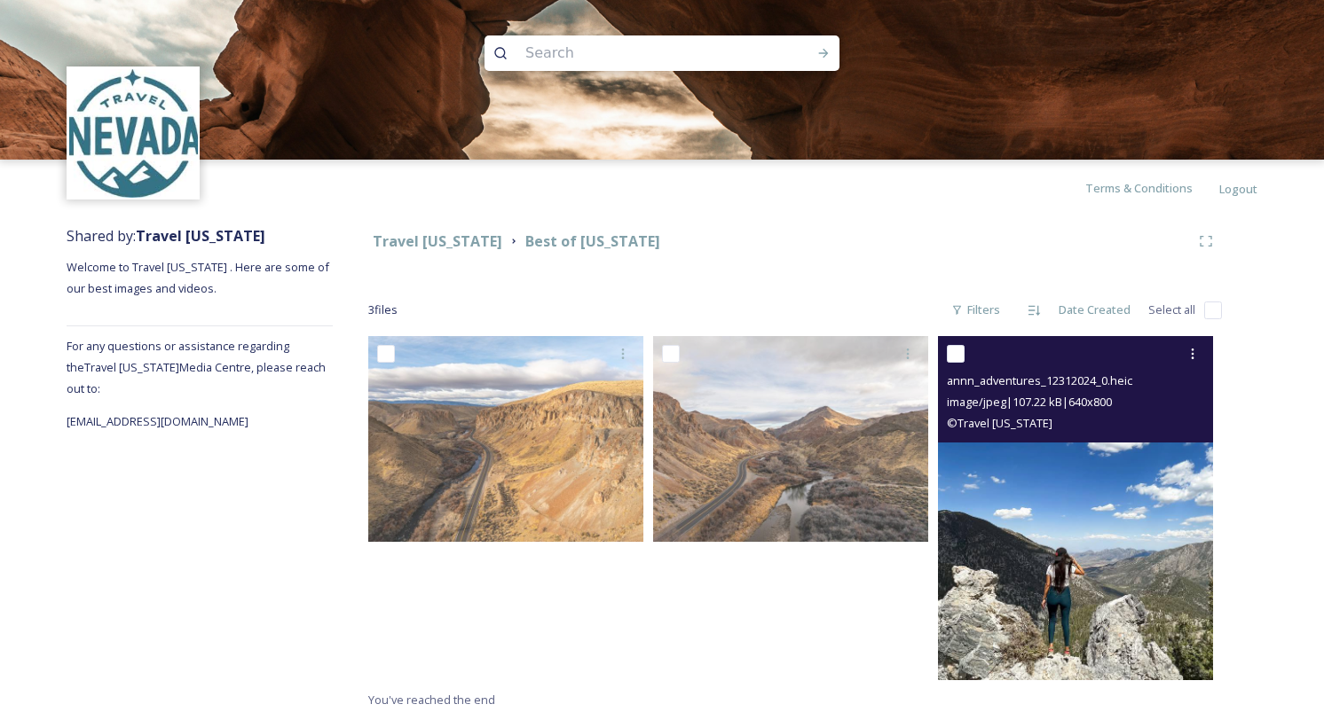
click at [968, 466] on img at bounding box center [1075, 508] width 275 height 344
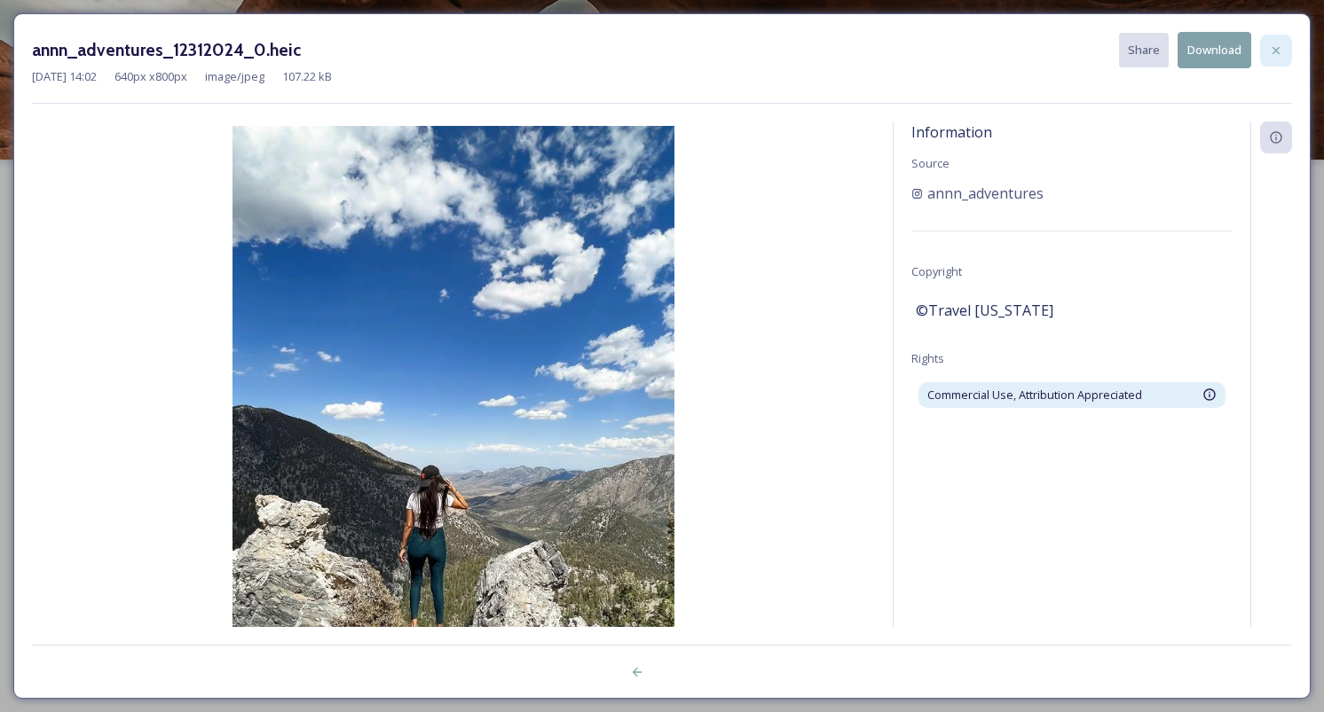
click at [1278, 55] on icon at bounding box center [1276, 50] width 14 height 14
